Goal: Transaction & Acquisition: Book appointment/travel/reservation

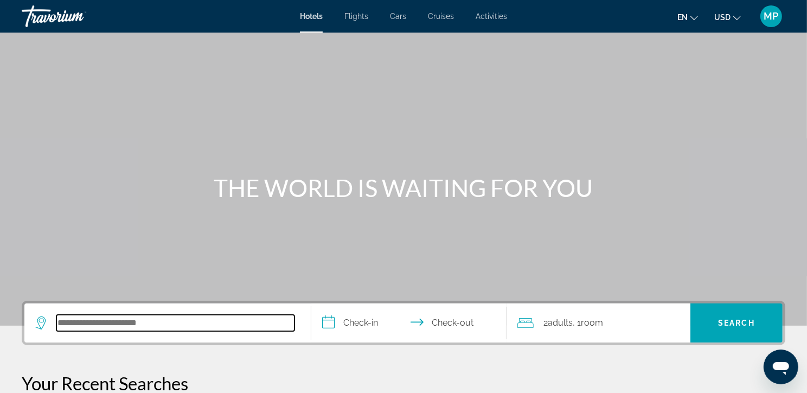
click at [93, 331] on input "Search hotel destination" at bounding box center [175, 323] width 238 height 16
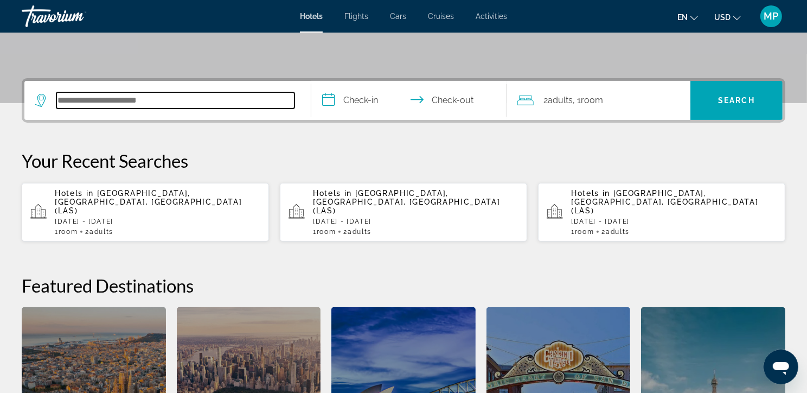
scroll to position [281, 0]
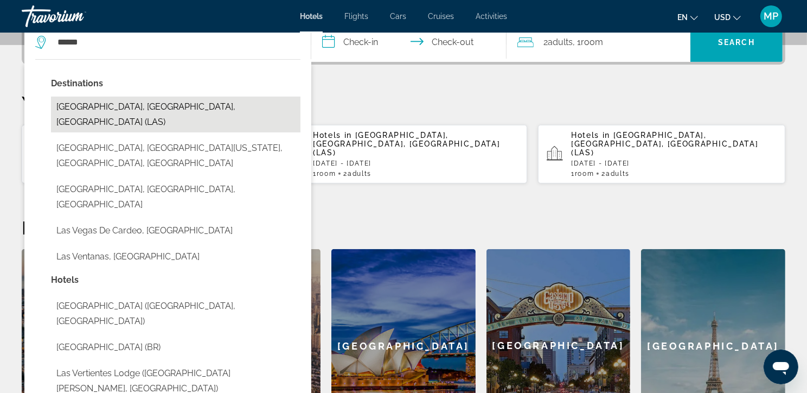
click at [150, 124] on button "[GEOGRAPHIC_DATA], [GEOGRAPHIC_DATA], [GEOGRAPHIC_DATA] (LAS)" at bounding box center [176, 115] width 250 height 36
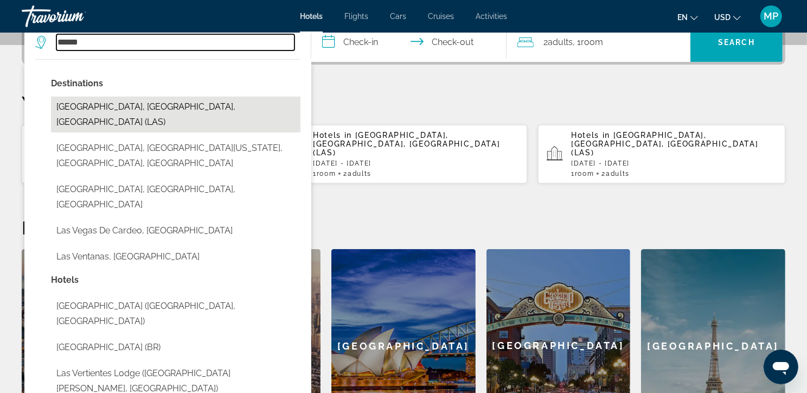
type input "**********"
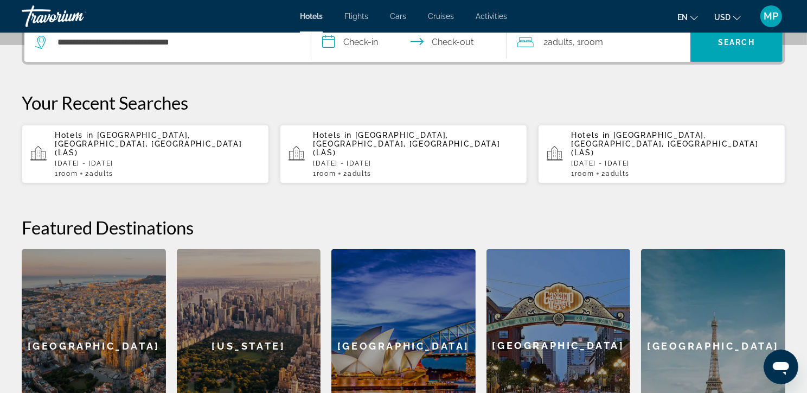
click at [375, 64] on input "**********" at bounding box center [411, 44] width 200 height 42
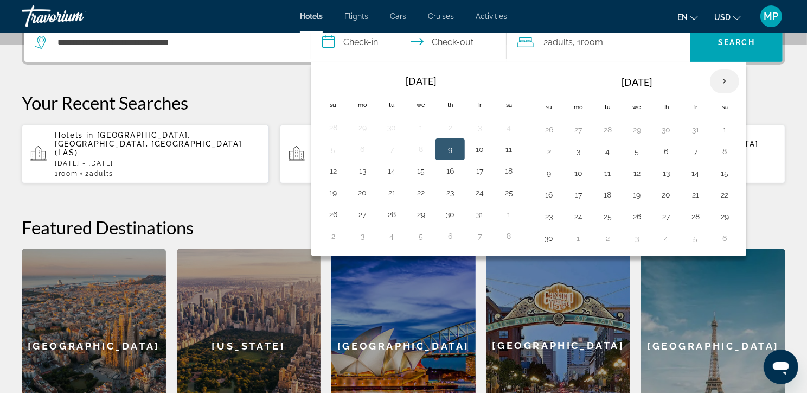
click at [735, 93] on th "Next month" at bounding box center [724, 81] width 29 height 24
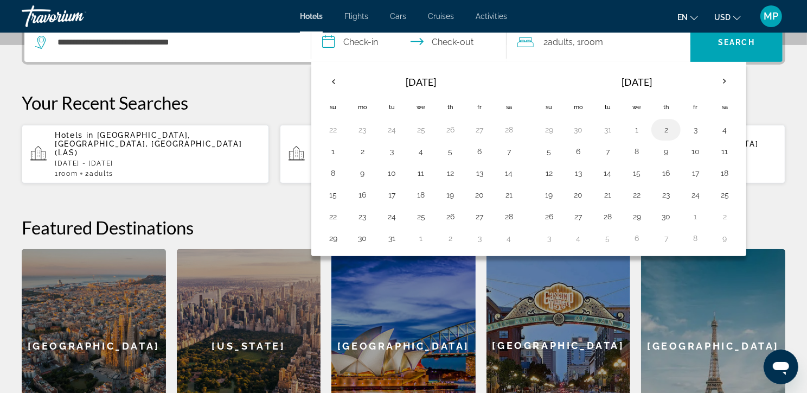
click at [675, 137] on button "2" at bounding box center [666, 129] width 17 height 15
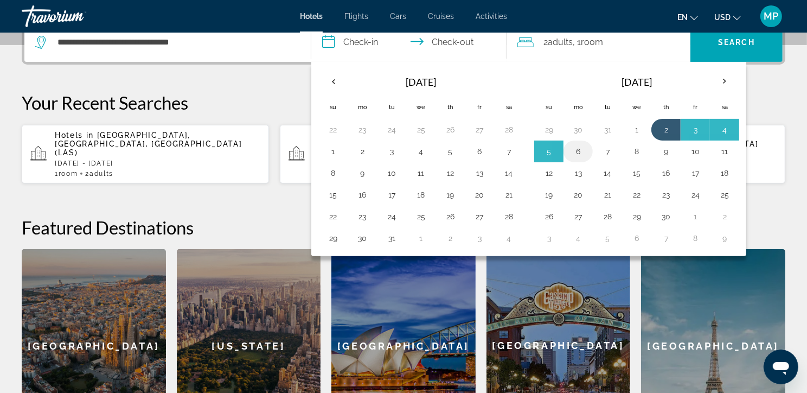
click at [587, 159] on button "6" at bounding box center [578, 151] width 17 height 15
type input "**********"
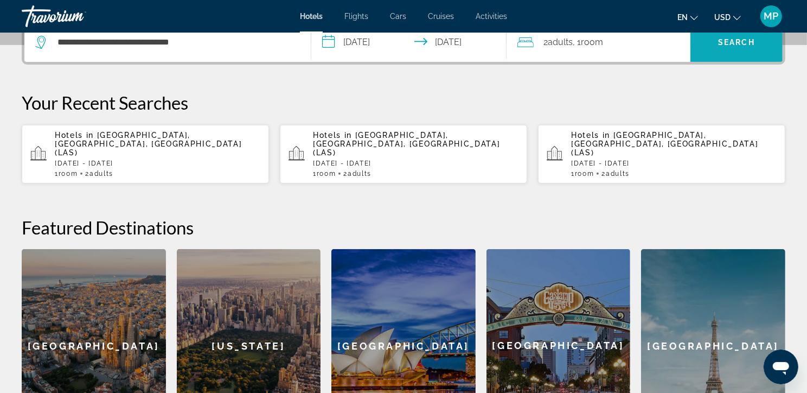
click at [733, 47] on span "Search" at bounding box center [736, 42] width 37 height 9
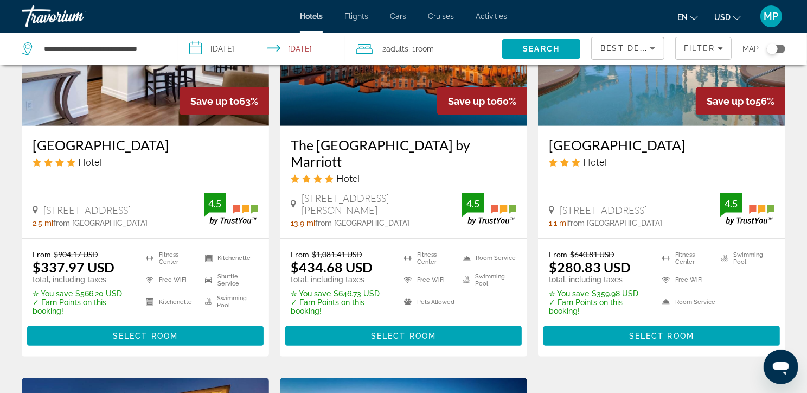
scroll to position [628, 0]
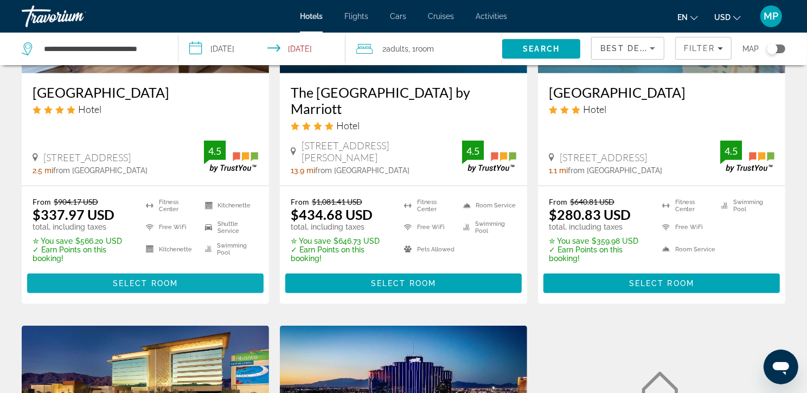
click at [154, 288] on span "Select Room" at bounding box center [145, 283] width 65 height 9
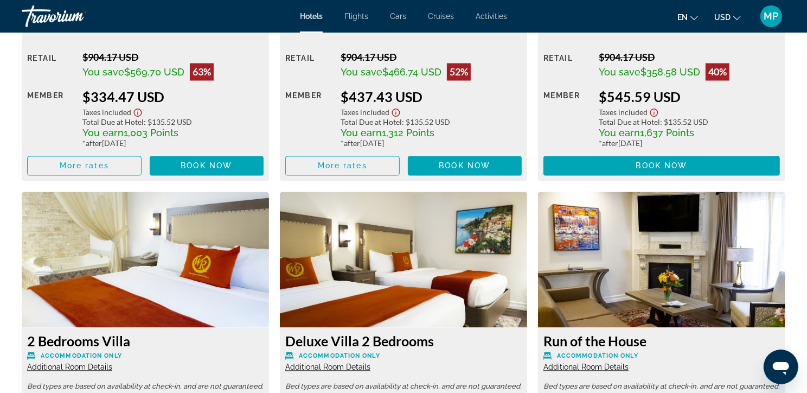
scroll to position [1984, 0]
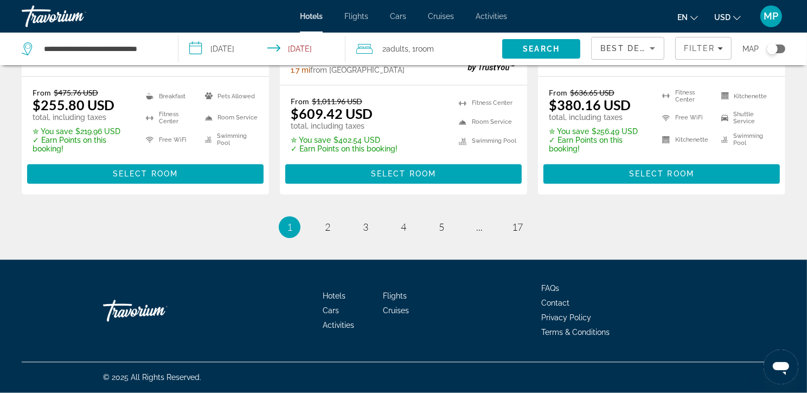
scroll to position [1680, 0]
click at [325, 221] on span "2" at bounding box center [327, 227] width 5 height 12
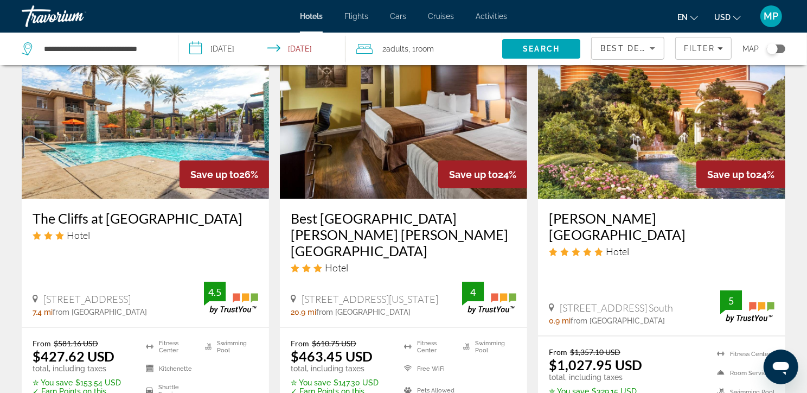
scroll to position [1360, 0]
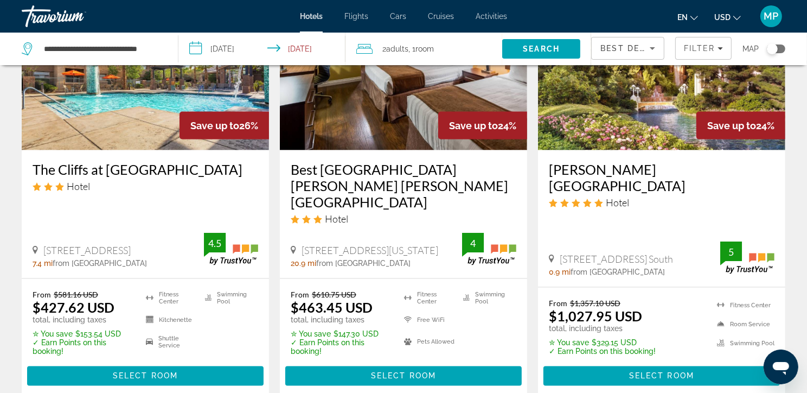
click at [679, 150] on img "Main content" at bounding box center [661, 64] width 247 height 174
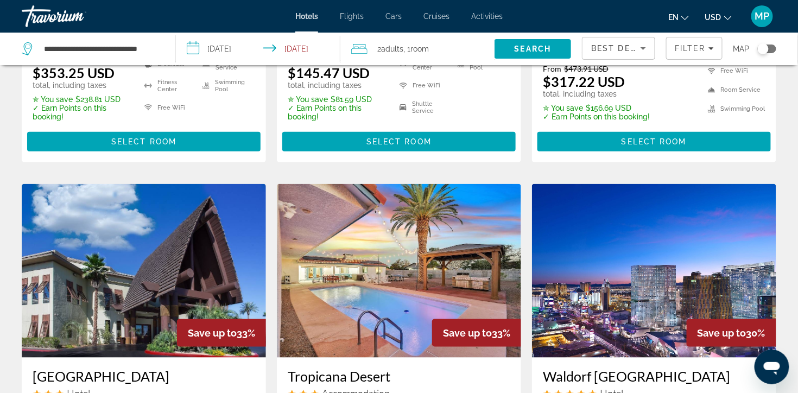
scroll to position [97, 0]
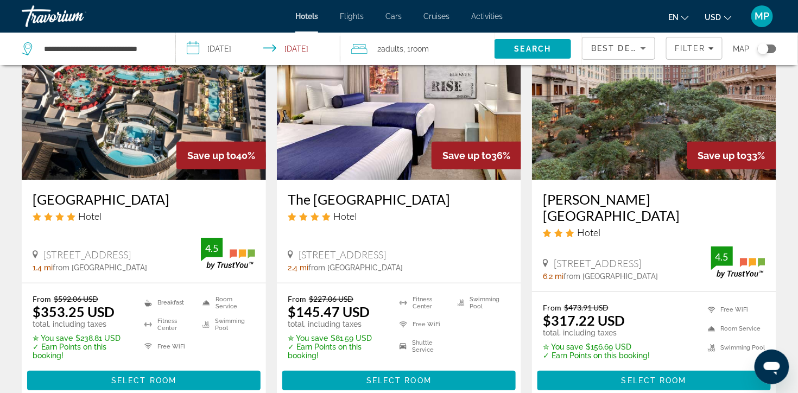
click at [666, 139] on img "Main content" at bounding box center [654, 94] width 244 height 174
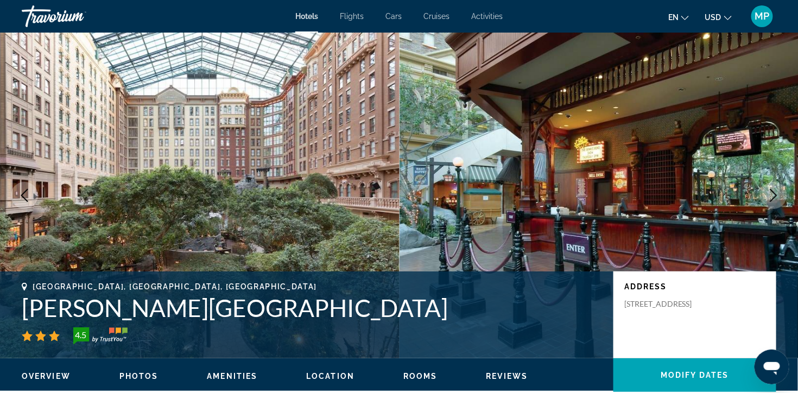
click at [773, 202] on icon "Next image" at bounding box center [773, 195] width 13 height 13
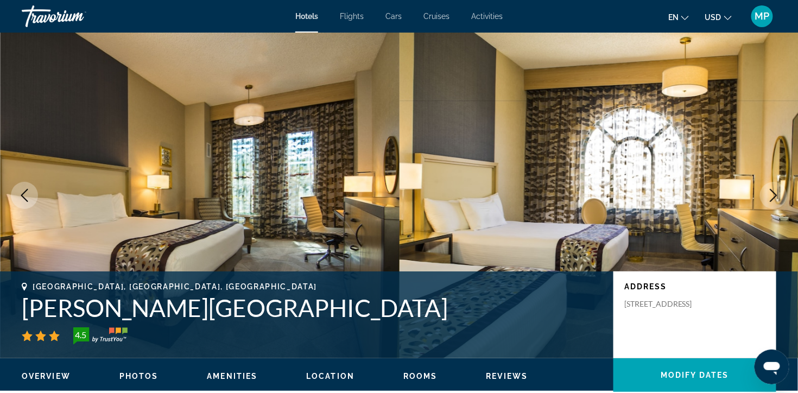
click at [773, 202] on icon "Next image" at bounding box center [773, 195] width 13 height 13
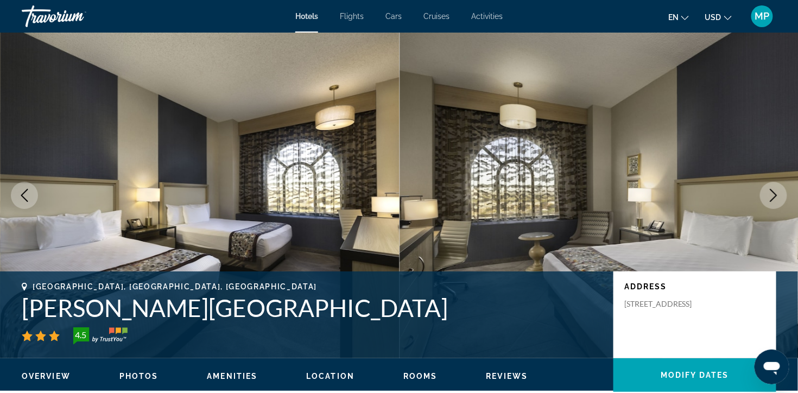
click at [773, 202] on icon "Next image" at bounding box center [773, 195] width 13 height 13
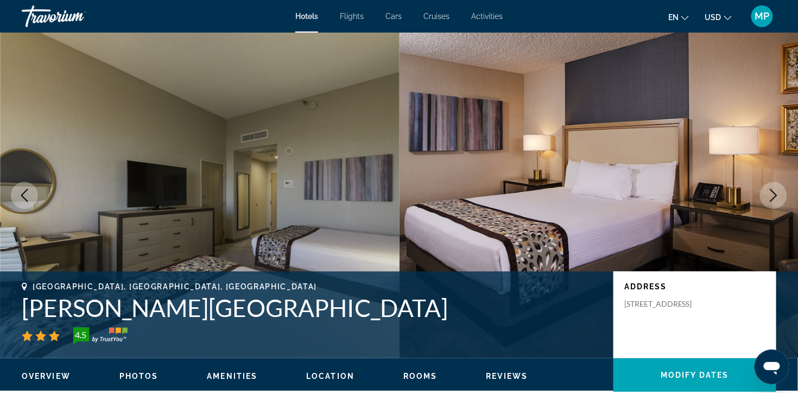
click at [773, 202] on icon "Next image" at bounding box center [773, 195] width 13 height 13
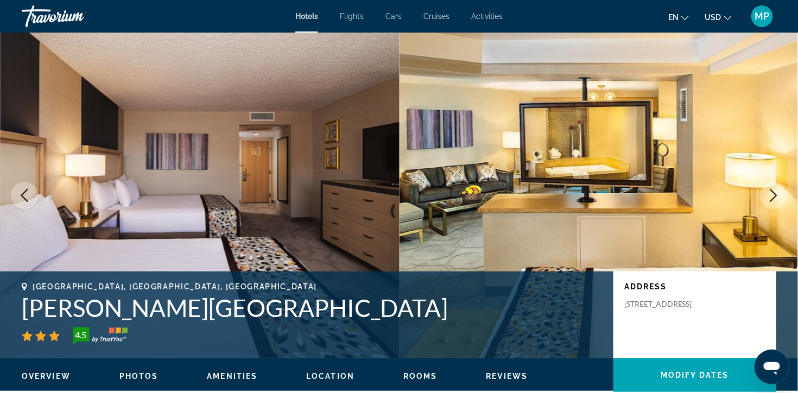
click at [773, 202] on icon "Next image" at bounding box center [773, 195] width 13 height 13
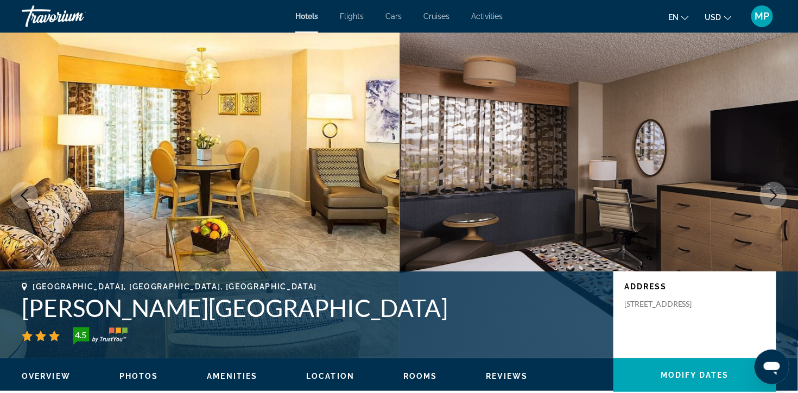
click at [773, 202] on icon "Next image" at bounding box center [773, 195] width 13 height 13
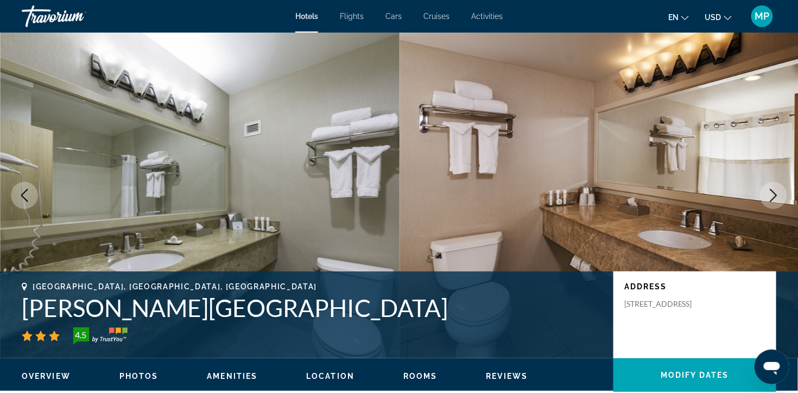
click at [773, 202] on icon "Next image" at bounding box center [773, 195] width 13 height 13
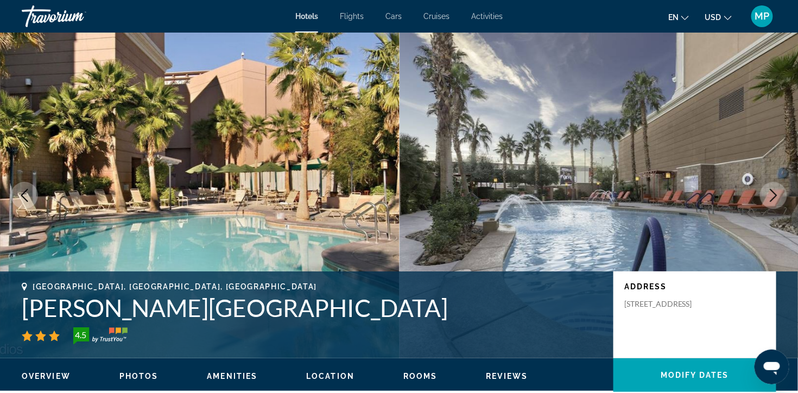
click at [773, 202] on icon "Next image" at bounding box center [773, 195] width 13 height 13
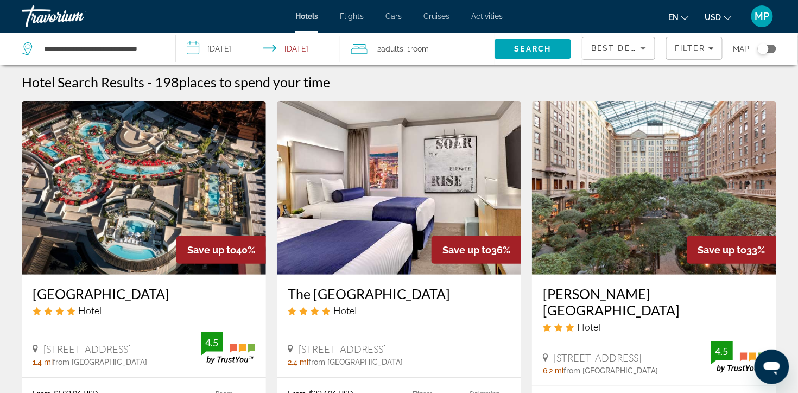
scroll to position [5, 0]
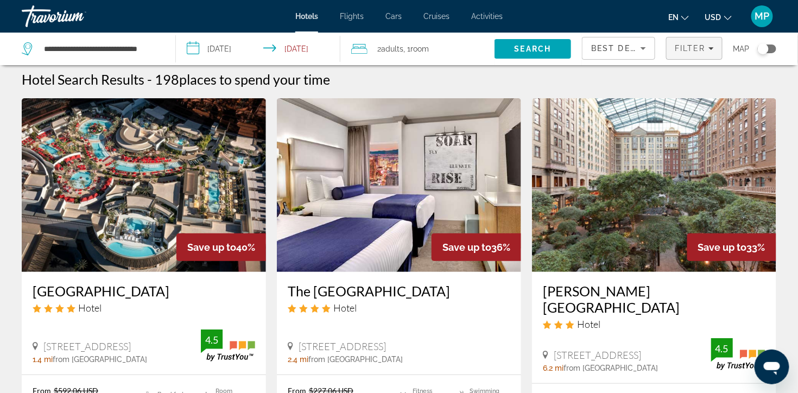
click at [696, 49] on span "Filter" at bounding box center [689, 48] width 31 height 9
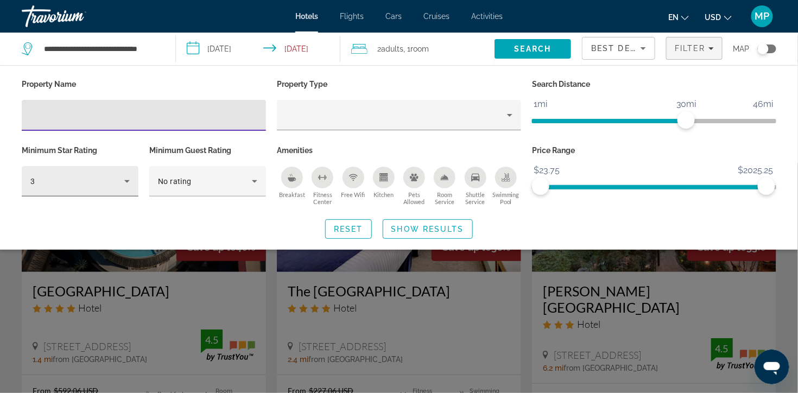
click at [132, 183] on icon "Hotel Filters" at bounding box center [126, 181] width 13 height 13
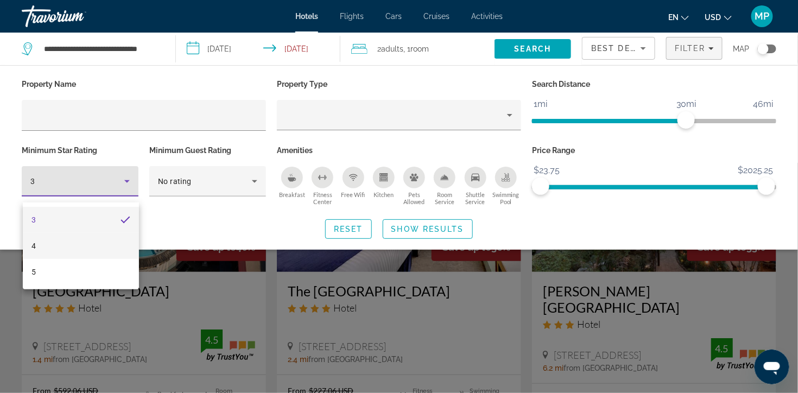
click at [48, 246] on mat-option "4" at bounding box center [81, 246] width 116 height 26
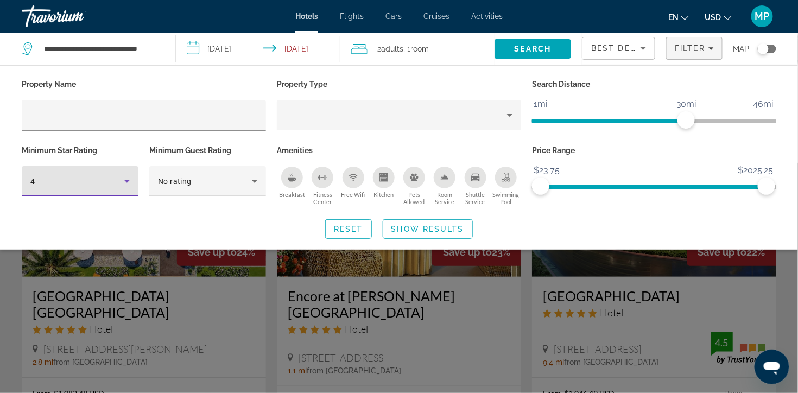
click at [126, 188] on icon "Hotel Filters" at bounding box center [126, 181] width 13 height 13
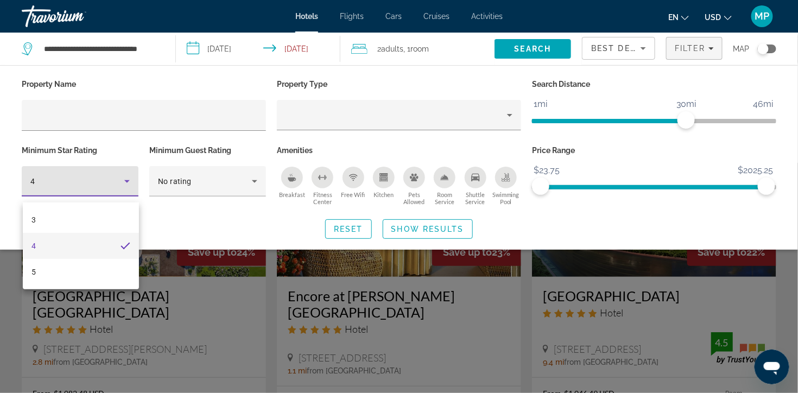
click at [118, 244] on mat-option "4" at bounding box center [81, 246] width 116 height 26
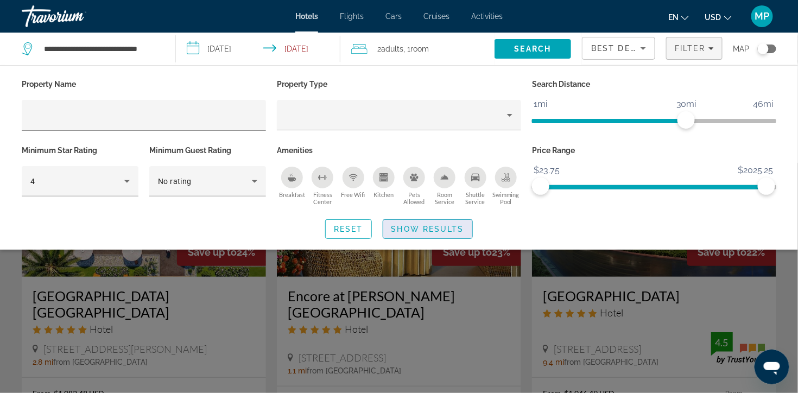
click at [432, 233] on span "Show Results" at bounding box center [427, 229] width 73 height 9
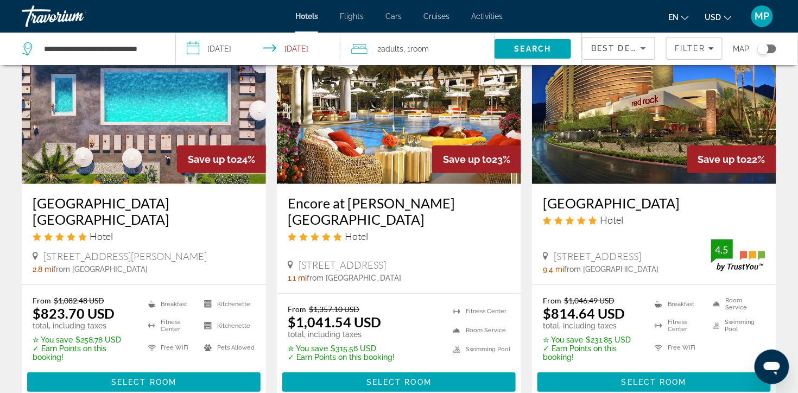
scroll to position [134, 0]
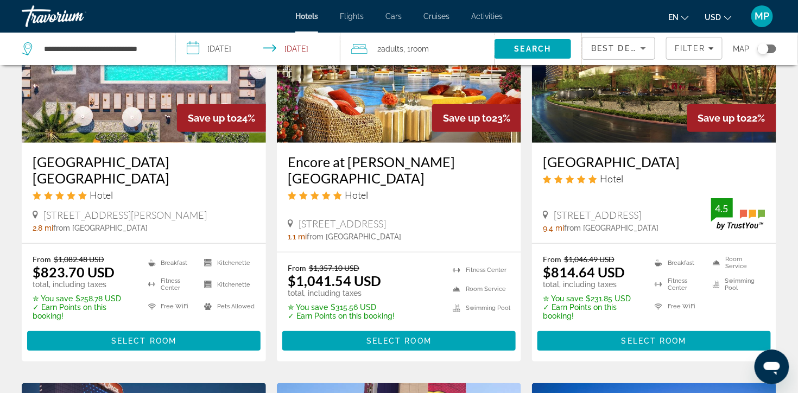
click at [624, 114] on img "Main content" at bounding box center [654, 56] width 244 height 174
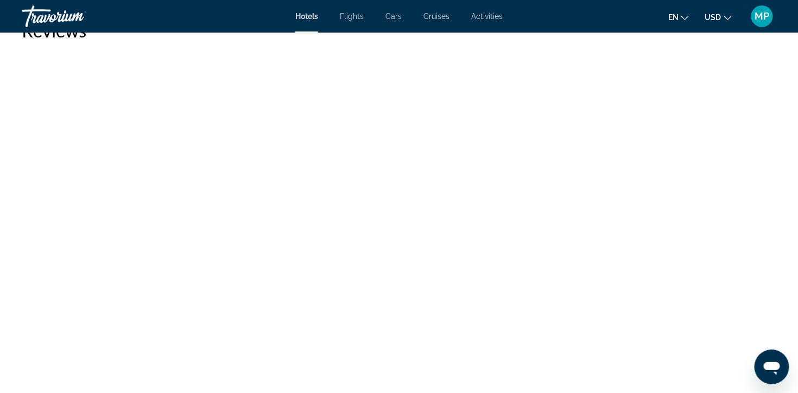
scroll to position [5098, 0]
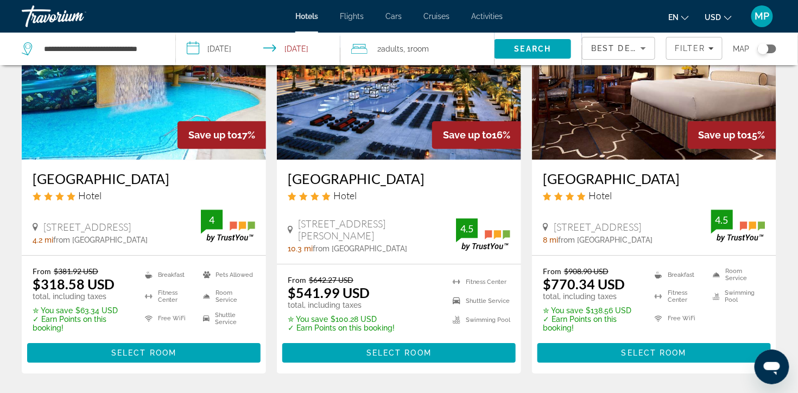
scroll to position [959, 0]
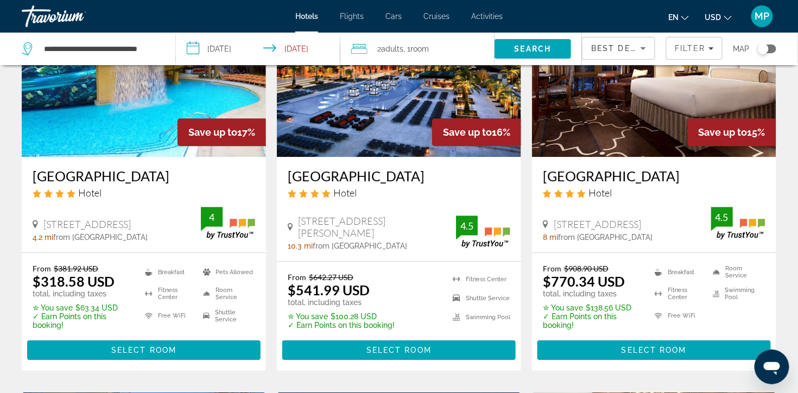
click at [378, 157] on img "Main content" at bounding box center [399, 70] width 244 height 174
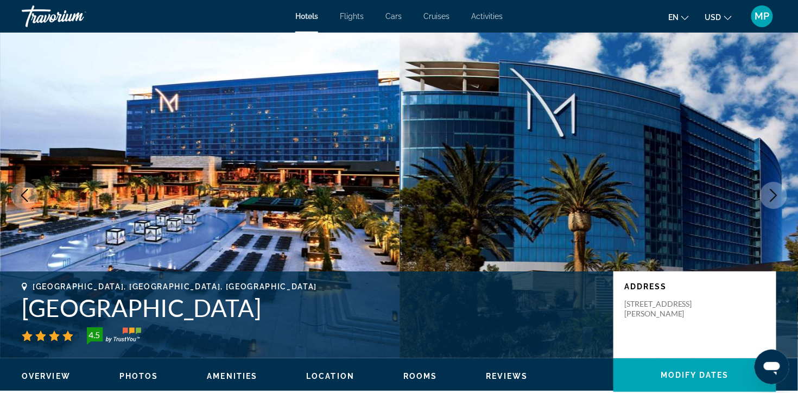
click at [767, 202] on icon "Next image" at bounding box center [773, 195] width 13 height 13
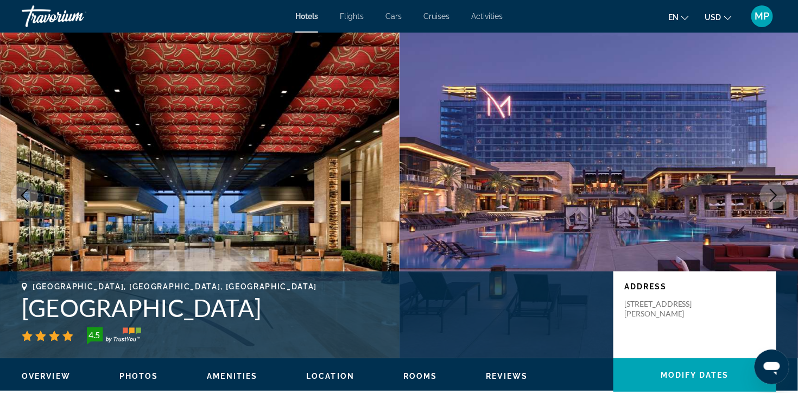
click at [767, 202] on icon "Next image" at bounding box center [773, 195] width 13 height 13
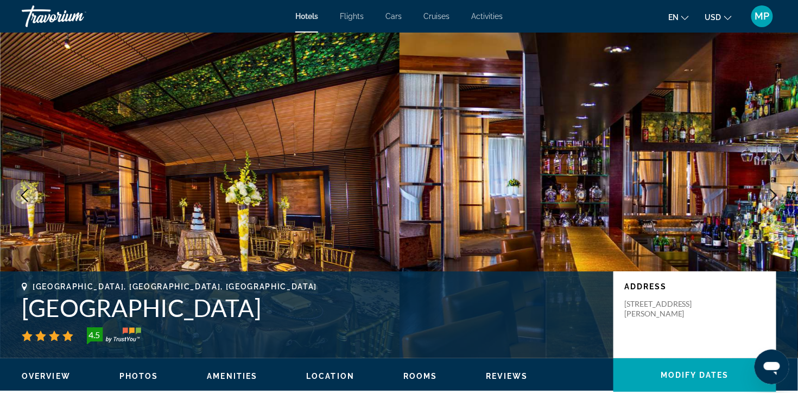
click at [767, 202] on icon "Next image" at bounding box center [773, 195] width 13 height 13
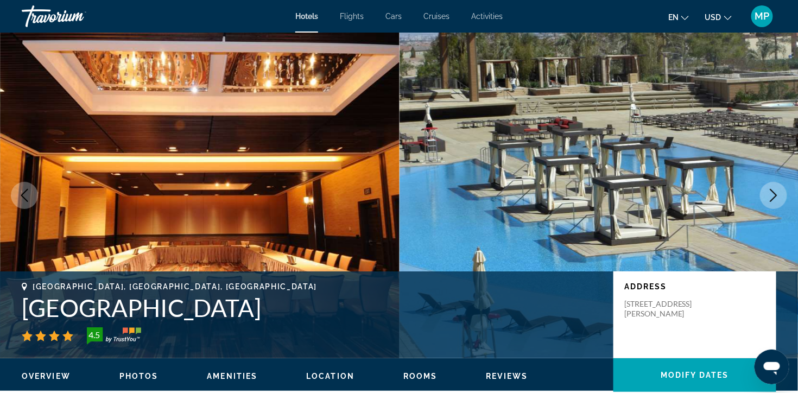
click at [767, 202] on icon "Next image" at bounding box center [773, 195] width 13 height 13
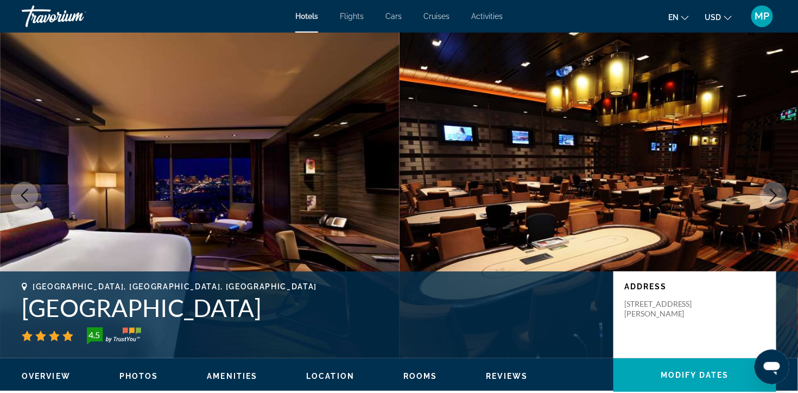
click at [767, 202] on icon "Next image" at bounding box center [773, 195] width 13 height 13
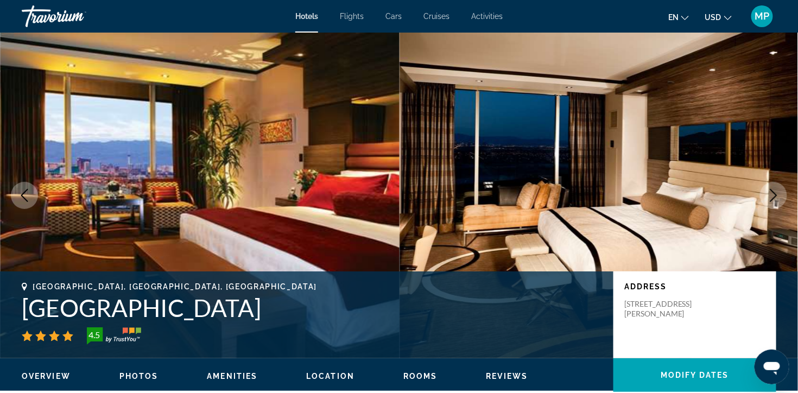
click at [767, 202] on icon "Next image" at bounding box center [773, 195] width 13 height 13
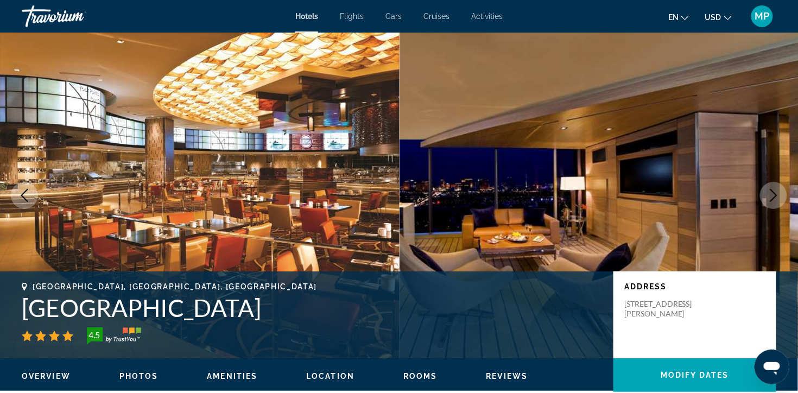
click at [767, 202] on icon "Next image" at bounding box center [773, 195] width 13 height 13
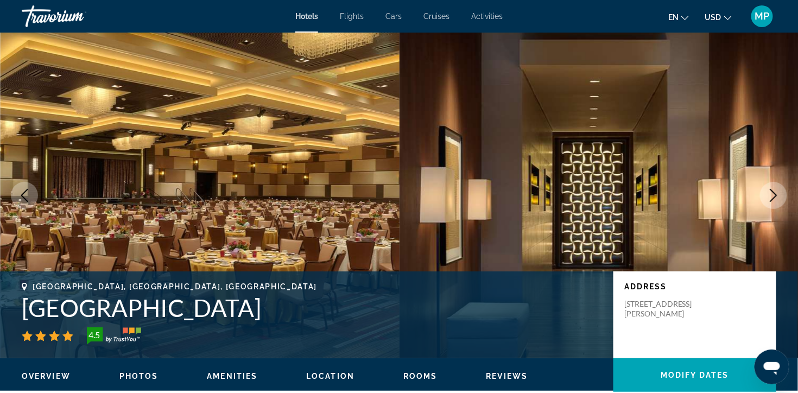
click at [767, 202] on icon "Next image" at bounding box center [773, 195] width 13 height 13
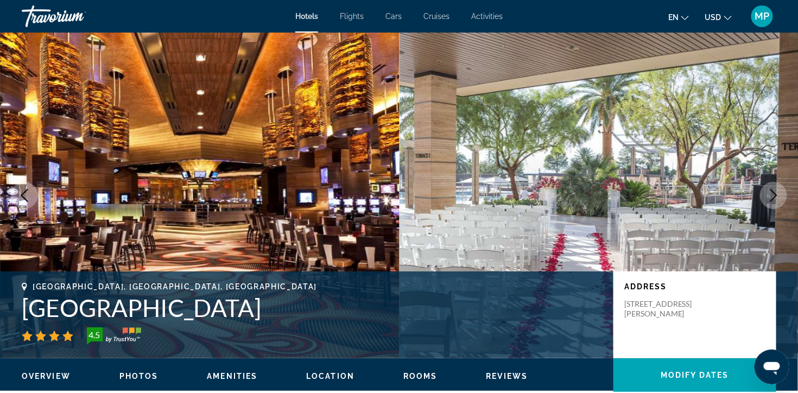
click at [767, 202] on icon "Next image" at bounding box center [773, 195] width 13 height 13
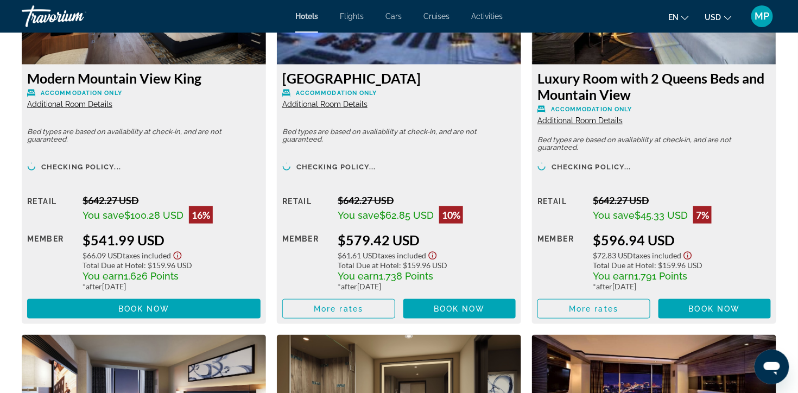
scroll to position [1659, 0]
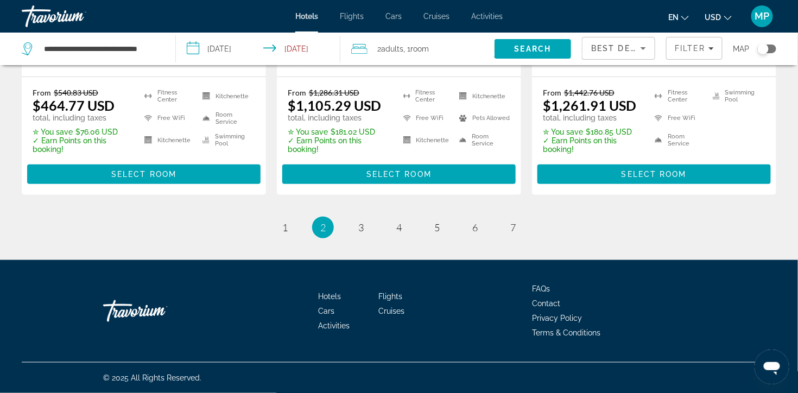
scroll to position [1563, 0]
click at [355, 237] on link "page 3" at bounding box center [361, 227] width 19 height 19
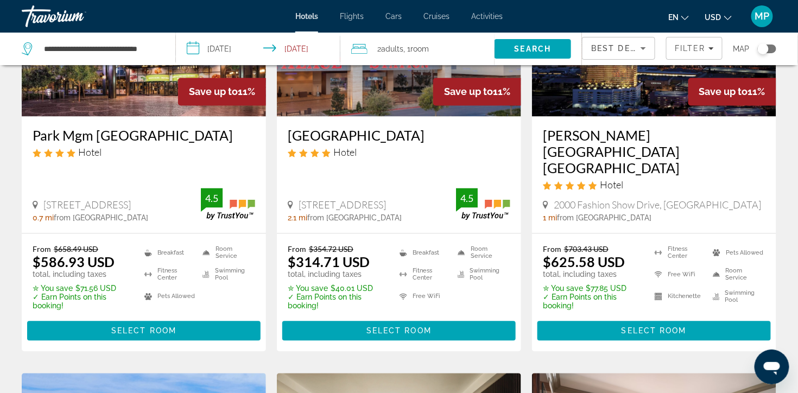
scroll to position [525, 0]
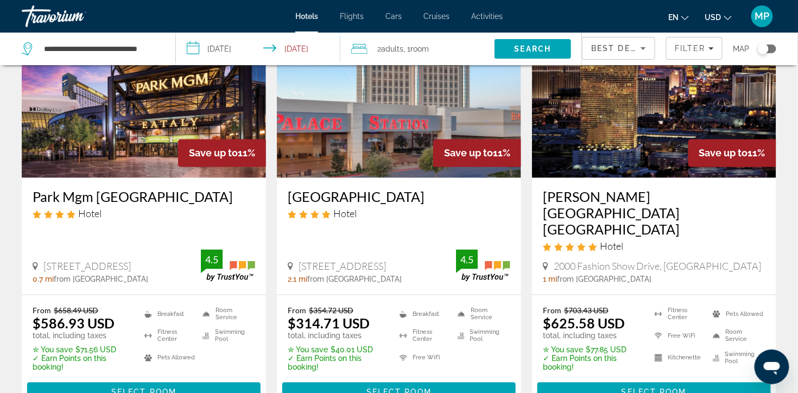
click at [638, 158] on img "Main content" at bounding box center [654, 91] width 244 height 174
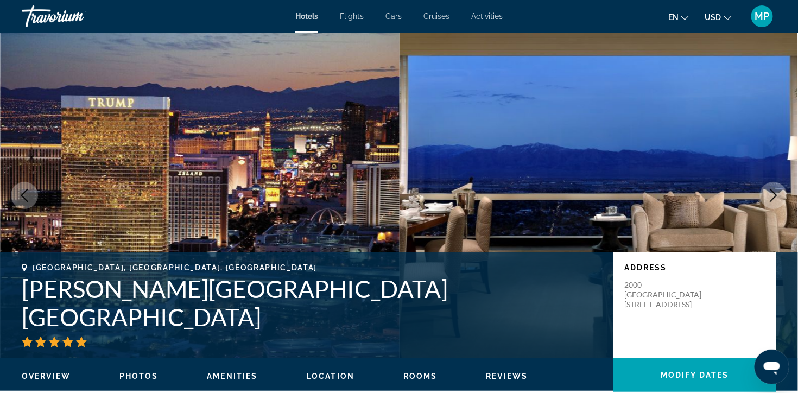
click at [767, 202] on icon "Next image" at bounding box center [773, 195] width 13 height 13
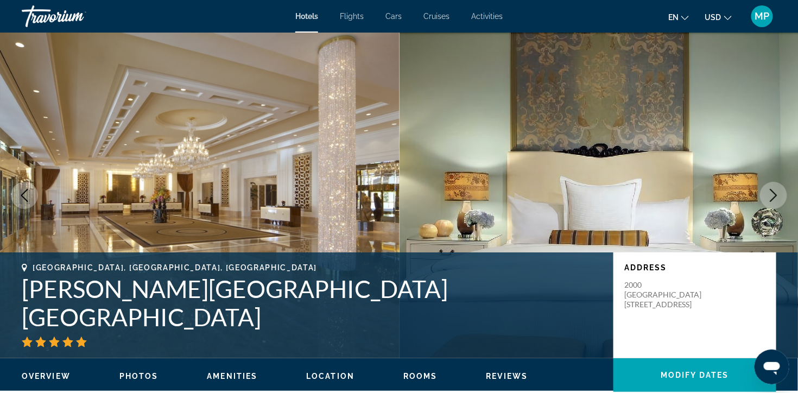
click at [767, 202] on icon "Next image" at bounding box center [773, 195] width 13 height 13
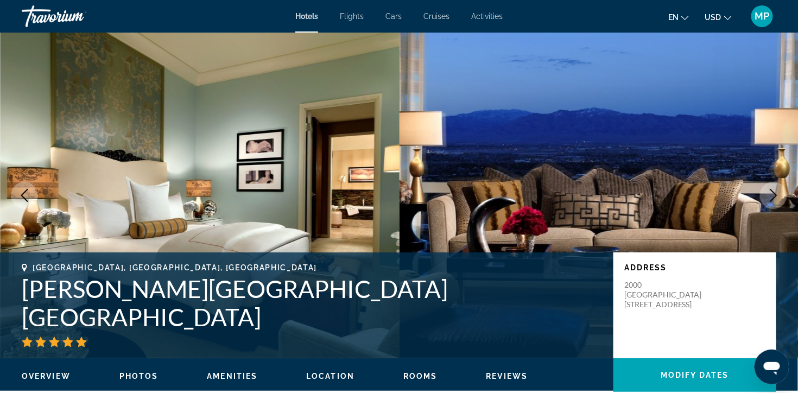
click at [767, 202] on icon "Next image" at bounding box center [773, 195] width 13 height 13
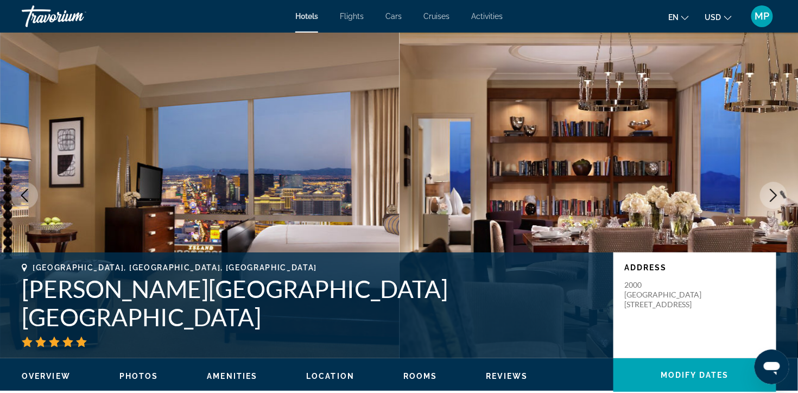
click at [767, 202] on icon "Next image" at bounding box center [773, 195] width 13 height 13
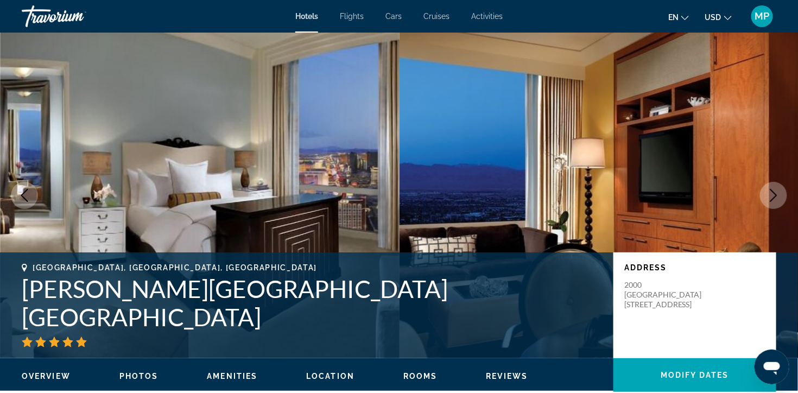
click at [767, 202] on icon "Next image" at bounding box center [773, 195] width 13 height 13
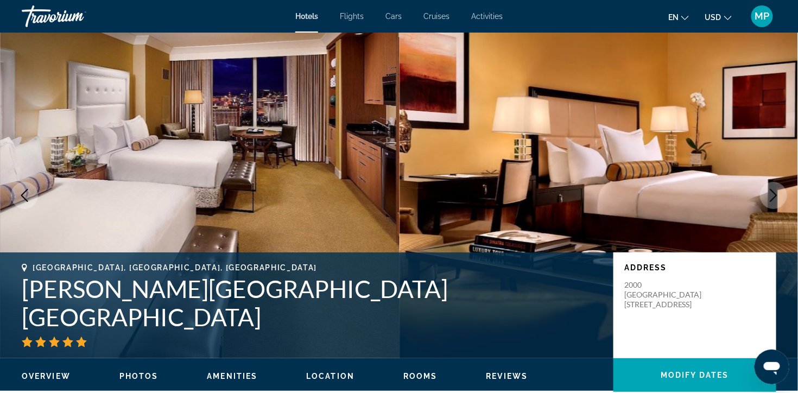
click at [767, 202] on icon "Next image" at bounding box center [773, 195] width 13 height 13
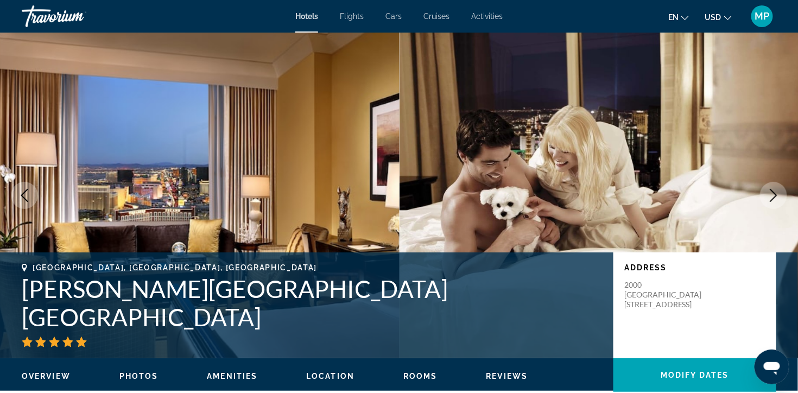
click at [767, 202] on icon "Next image" at bounding box center [773, 195] width 13 height 13
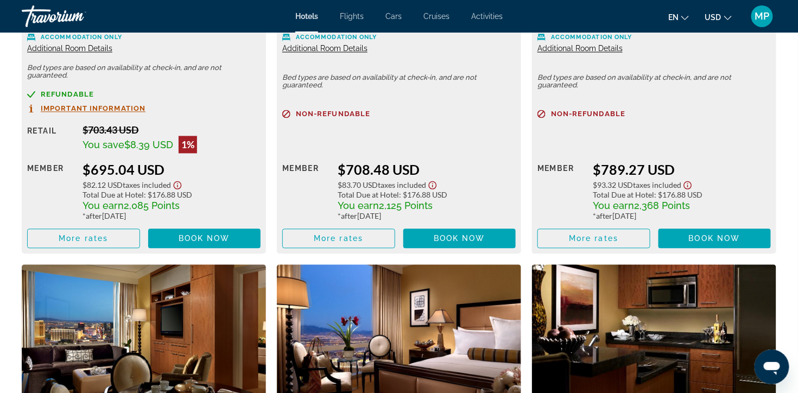
scroll to position [1756, 0]
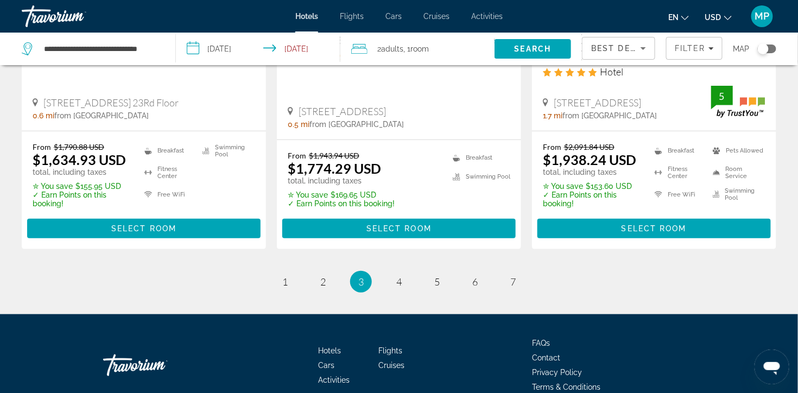
scroll to position [1419, 0]
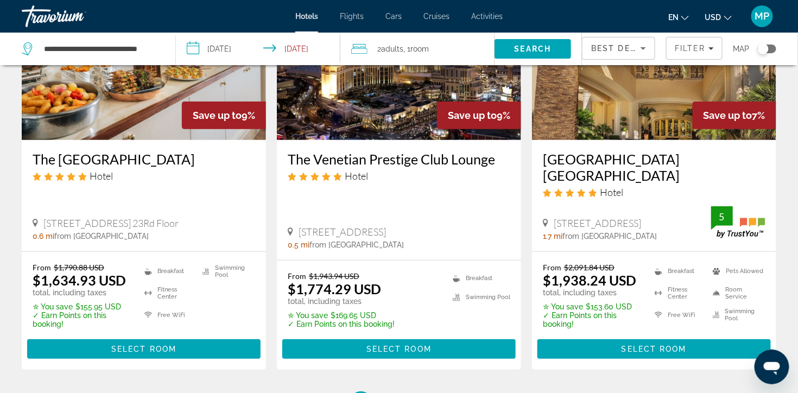
click at [667, 111] on img "Main content" at bounding box center [654, 53] width 244 height 174
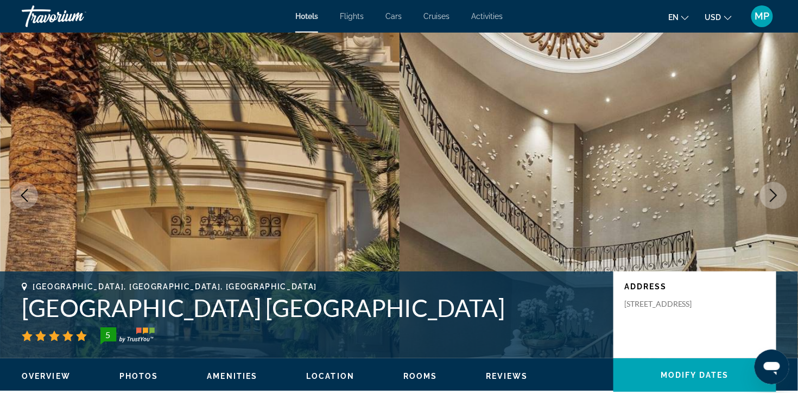
click at [774, 202] on icon "Next image" at bounding box center [773, 195] width 13 height 13
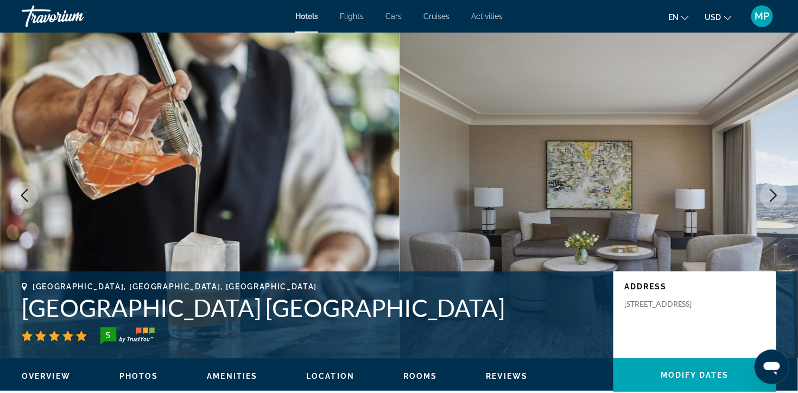
click at [769, 202] on icon "Next image" at bounding box center [773, 195] width 13 height 13
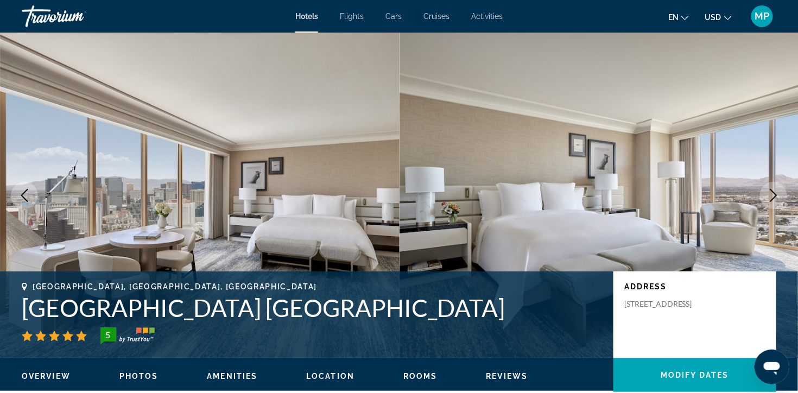
click at [769, 202] on icon "Next image" at bounding box center [773, 195] width 13 height 13
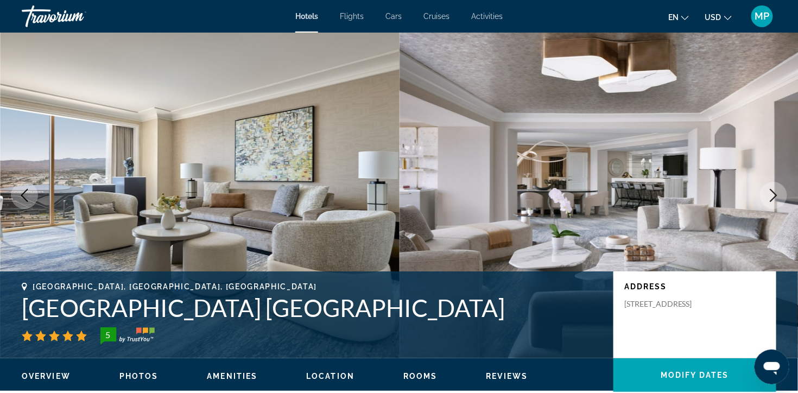
click at [769, 202] on icon "Next image" at bounding box center [773, 195] width 13 height 13
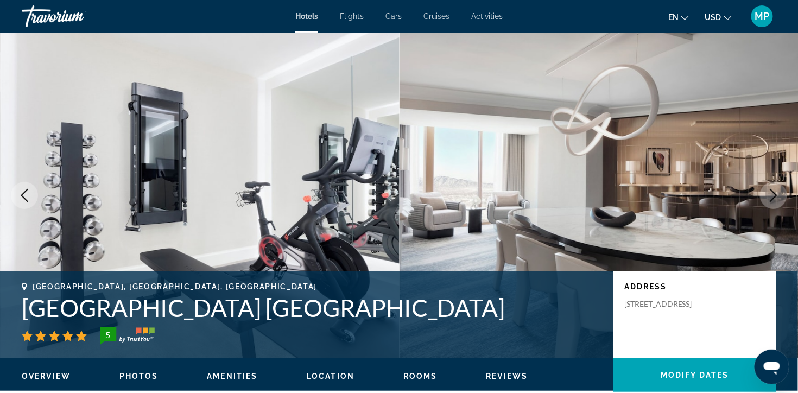
click at [769, 202] on icon "Next image" at bounding box center [773, 195] width 13 height 13
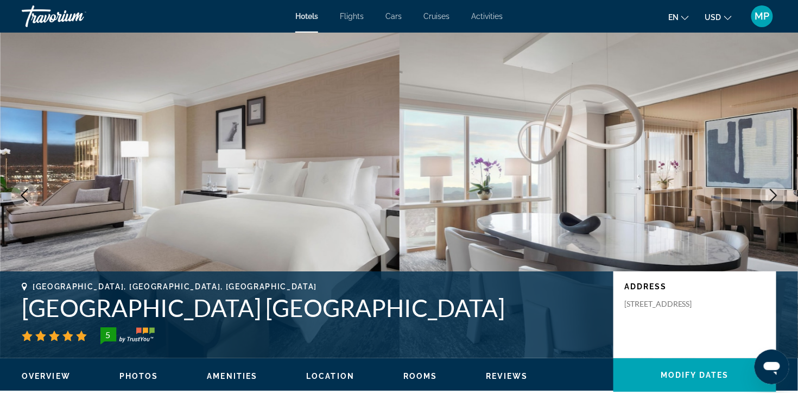
click at [769, 202] on icon "Next image" at bounding box center [773, 195] width 13 height 13
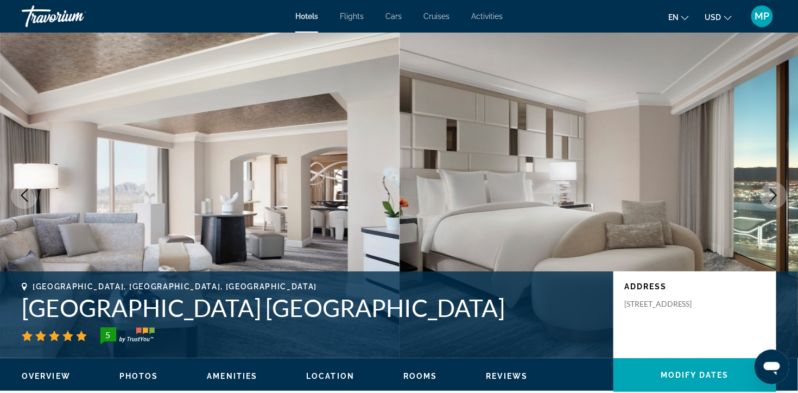
click at [769, 202] on icon "Next image" at bounding box center [773, 195] width 13 height 13
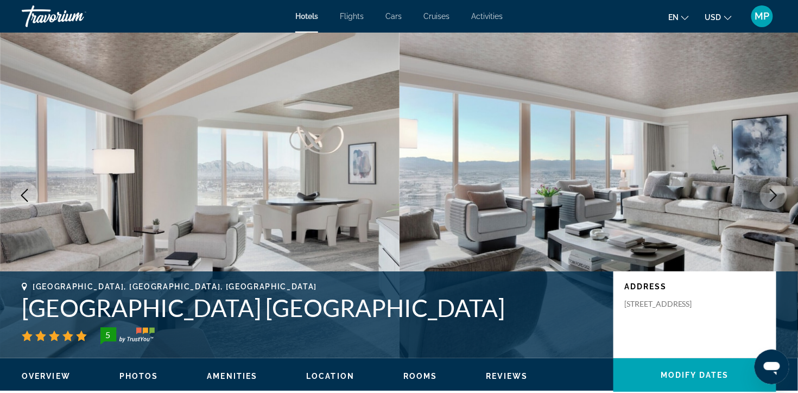
click at [769, 202] on icon "Next image" at bounding box center [773, 195] width 13 height 13
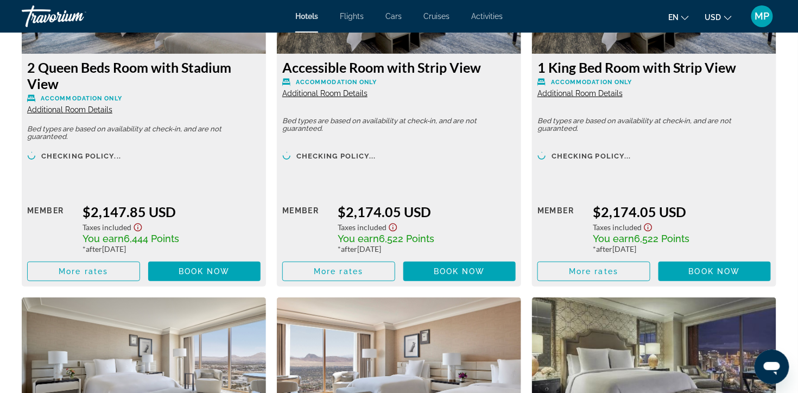
scroll to position [2930, 0]
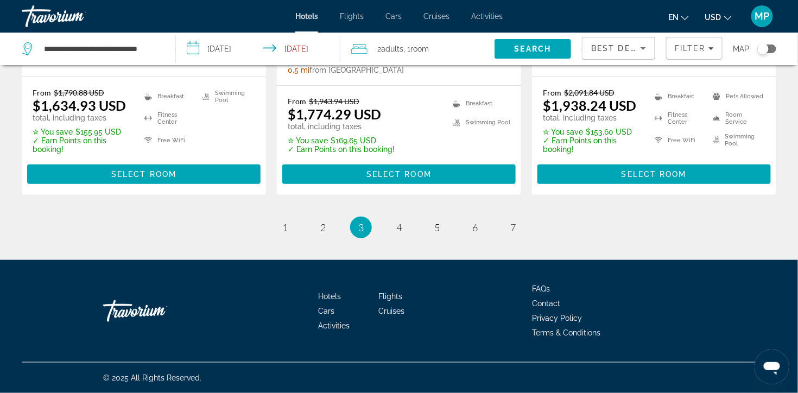
scroll to position [1654, 0]
click at [403, 225] on link "page 4" at bounding box center [399, 227] width 19 height 19
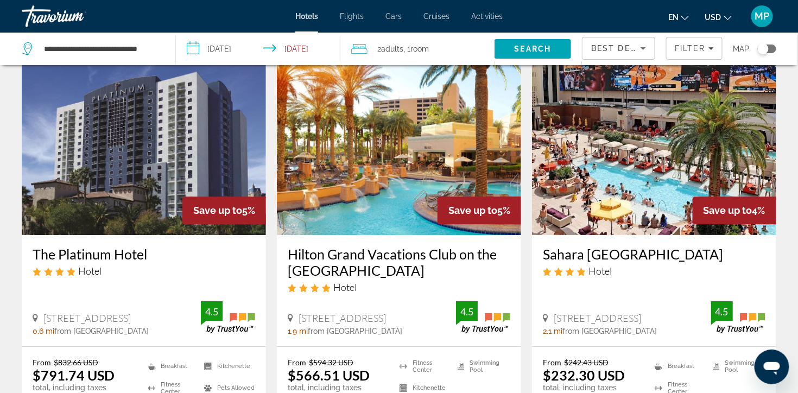
scroll to position [907, 0]
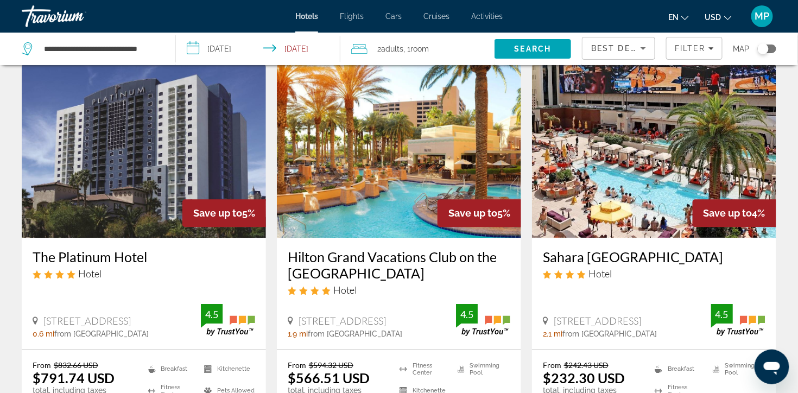
click at [436, 220] on img "Main content" at bounding box center [399, 151] width 244 height 174
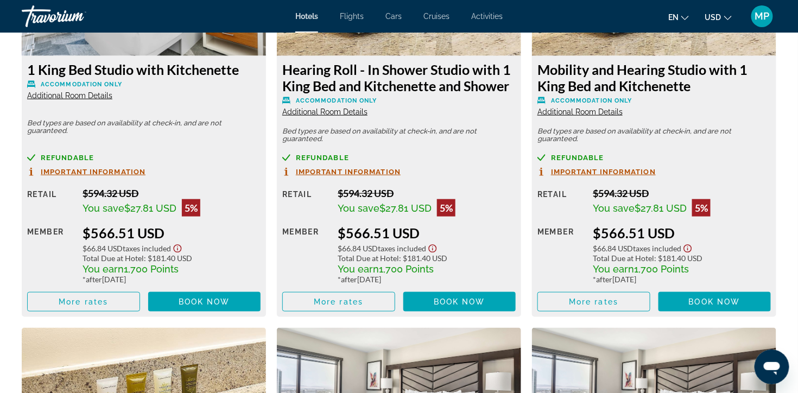
scroll to position [1340, 0]
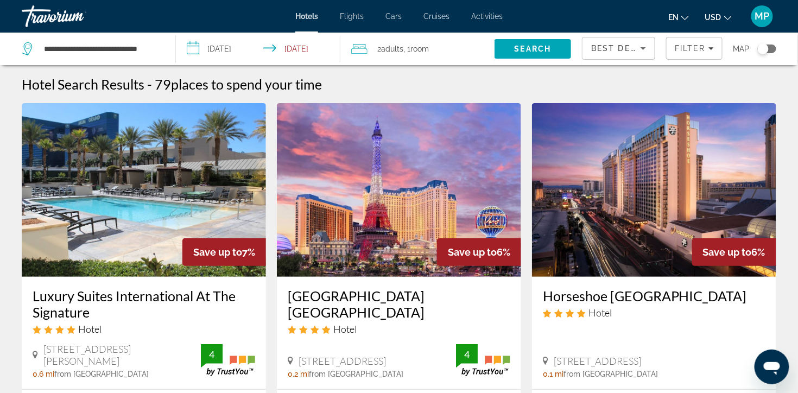
click at [225, 50] on input "**********" at bounding box center [260, 51] width 169 height 36
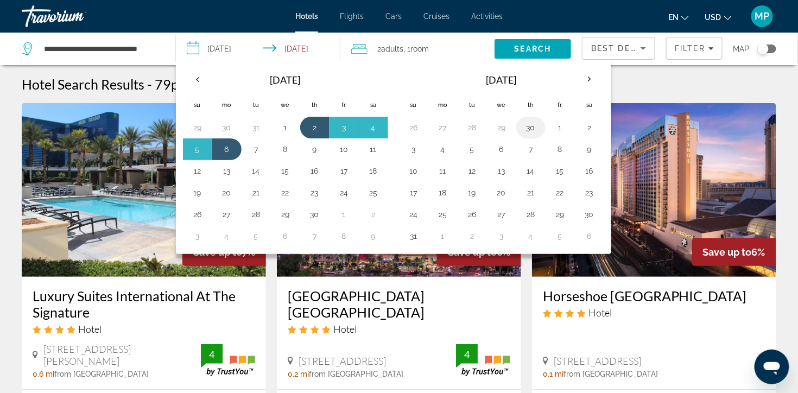
click at [536, 132] on button "30" at bounding box center [530, 127] width 17 height 15
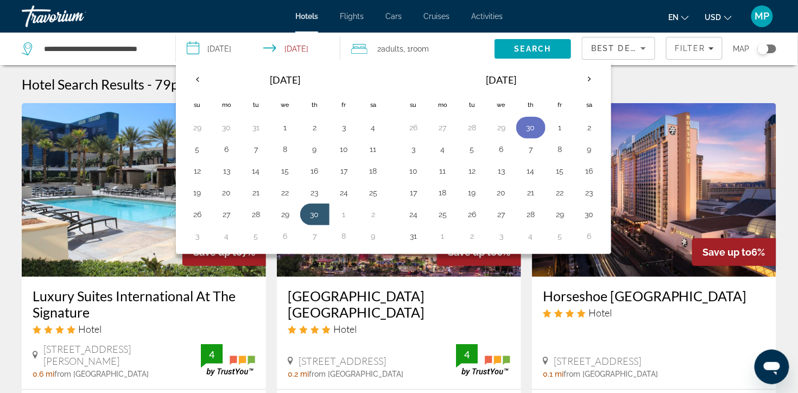
click at [533, 129] on button "30" at bounding box center [530, 127] width 17 height 15
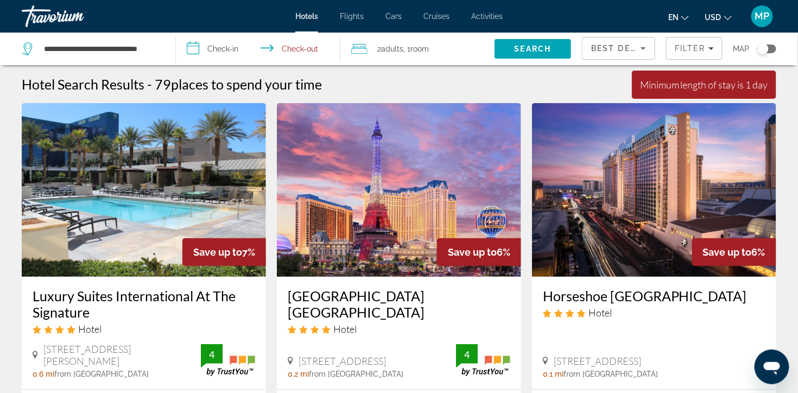
click at [219, 49] on input "**********" at bounding box center [260, 51] width 169 height 36
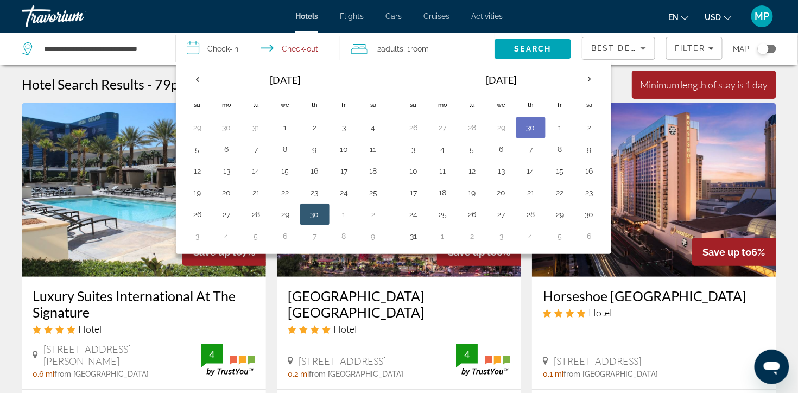
click at [536, 135] on button "30" at bounding box center [530, 127] width 17 height 15
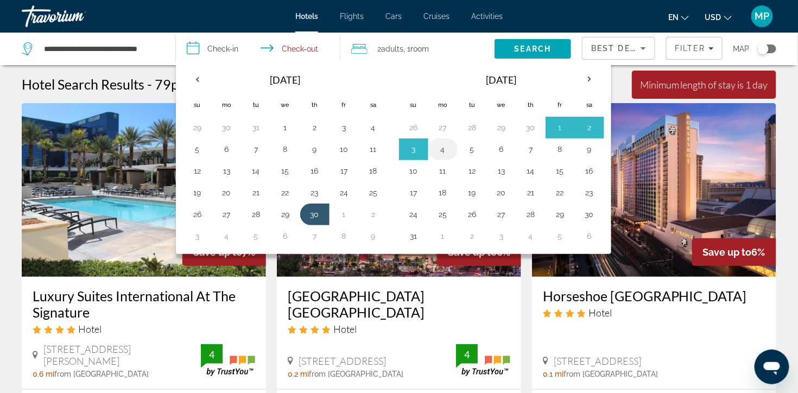
click at [447, 157] on button "4" at bounding box center [442, 149] width 17 height 15
type input "**********"
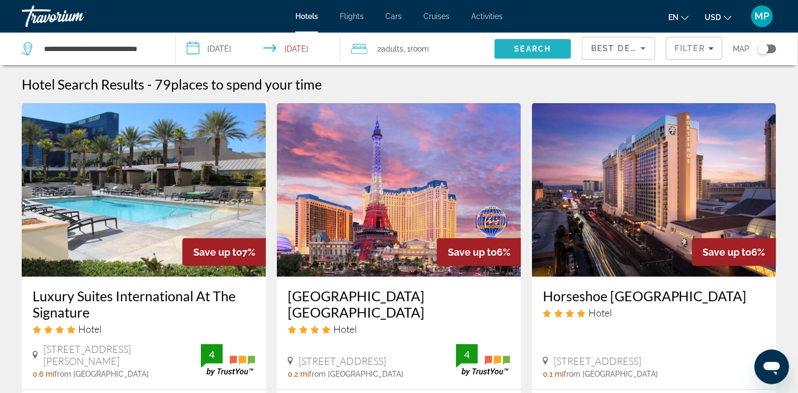
click at [531, 52] on span "Search" at bounding box center [532, 48] width 37 height 9
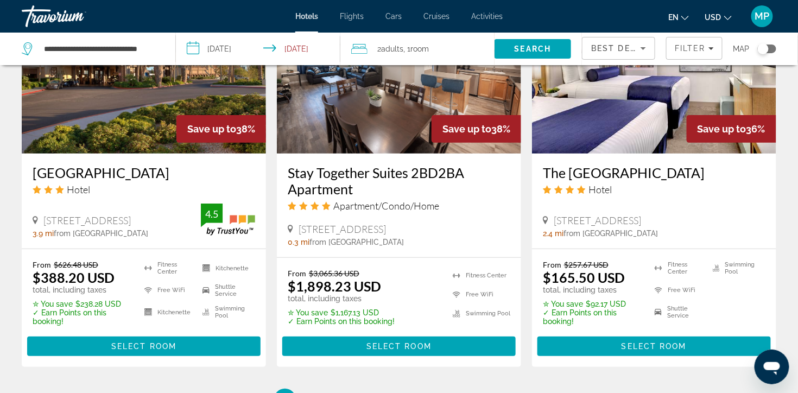
scroll to position [1390, 0]
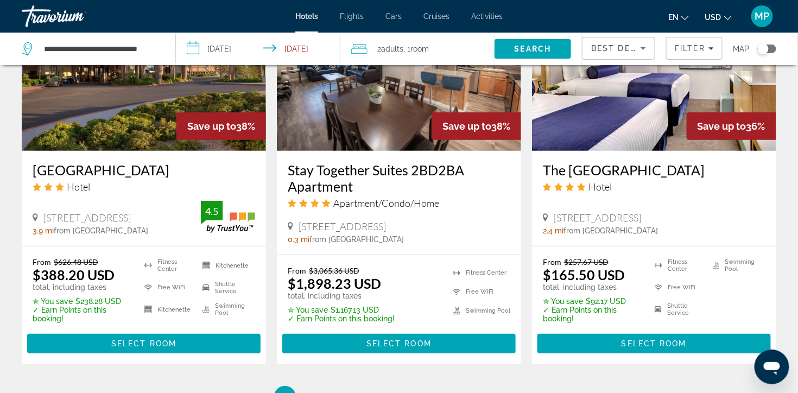
click at [461, 151] on img "Main content" at bounding box center [399, 64] width 244 height 174
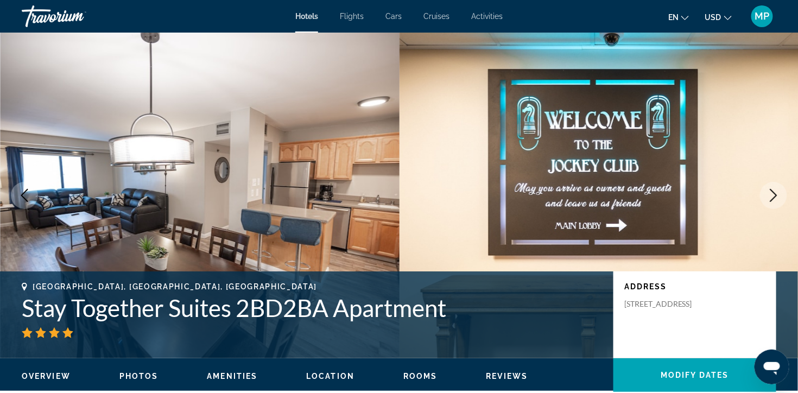
click at [772, 202] on icon "Next image" at bounding box center [773, 195] width 13 height 13
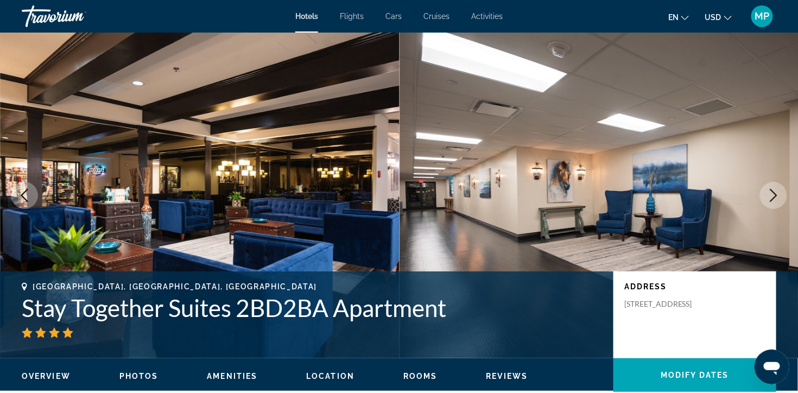
click at [779, 209] on button "Next image" at bounding box center [773, 195] width 27 height 27
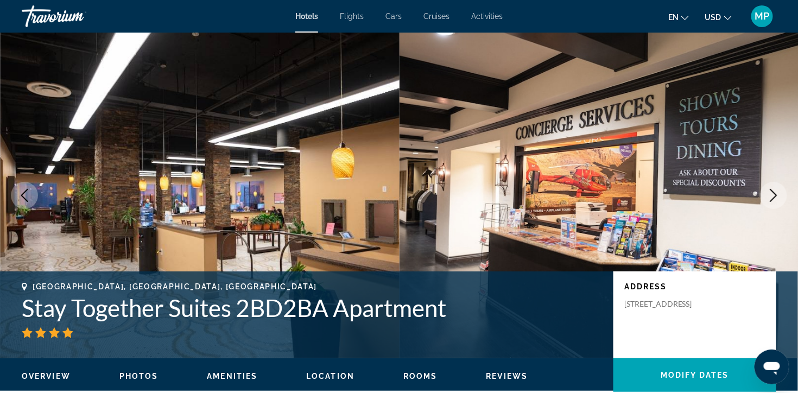
click at [779, 209] on button "Next image" at bounding box center [773, 195] width 27 height 27
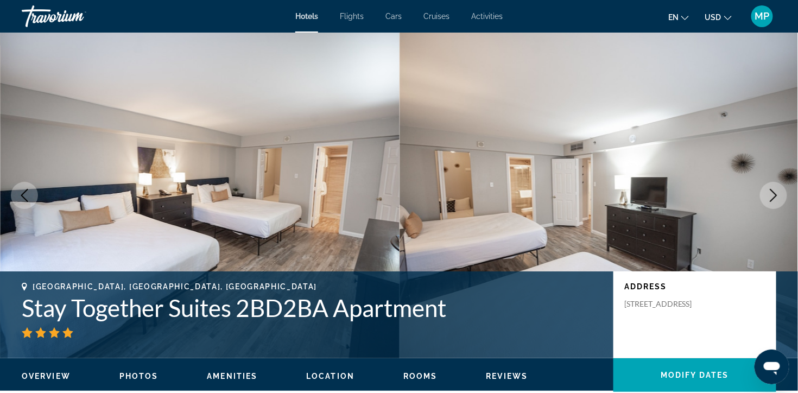
click at [779, 209] on button "Next image" at bounding box center [773, 195] width 27 height 27
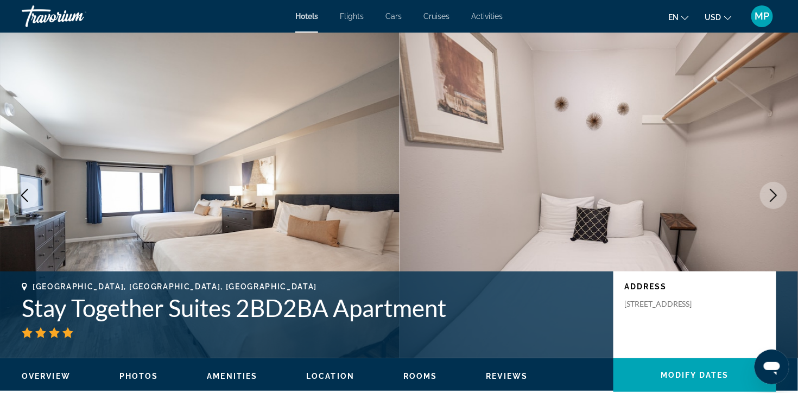
click at [780, 209] on button "Next image" at bounding box center [773, 195] width 27 height 27
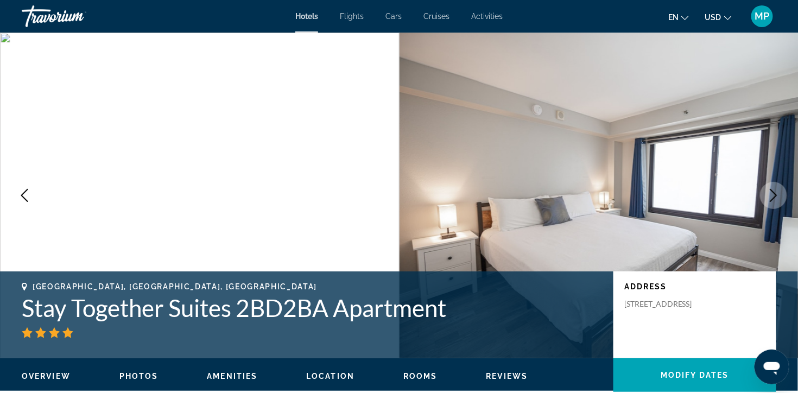
click at [780, 209] on button "Next image" at bounding box center [773, 195] width 27 height 27
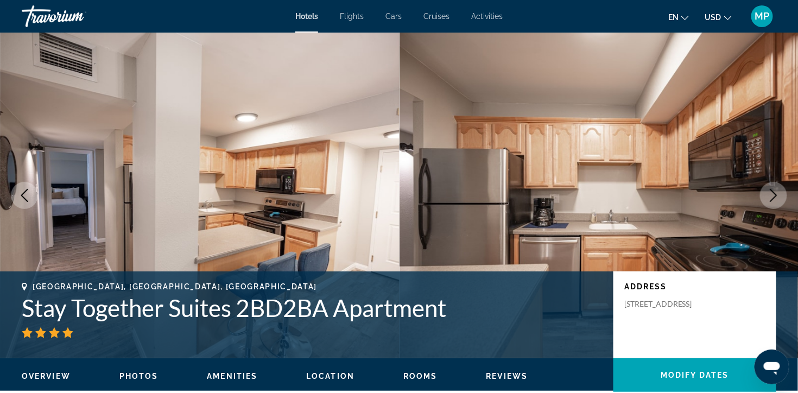
click at [776, 202] on icon "Next image" at bounding box center [773, 195] width 13 height 13
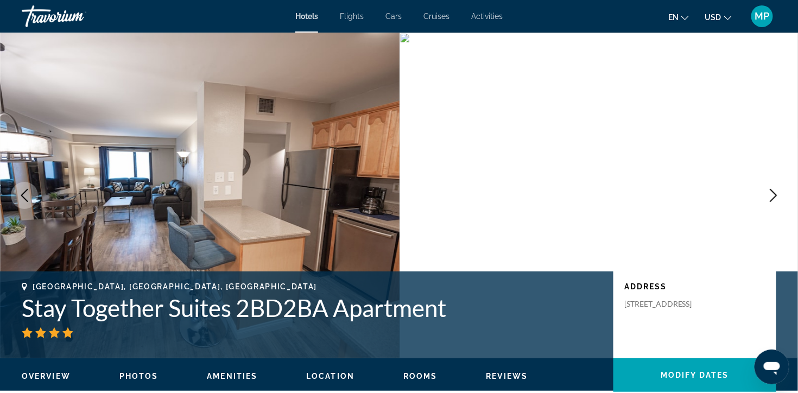
click at [762, 208] on button "Next image" at bounding box center [773, 195] width 27 height 27
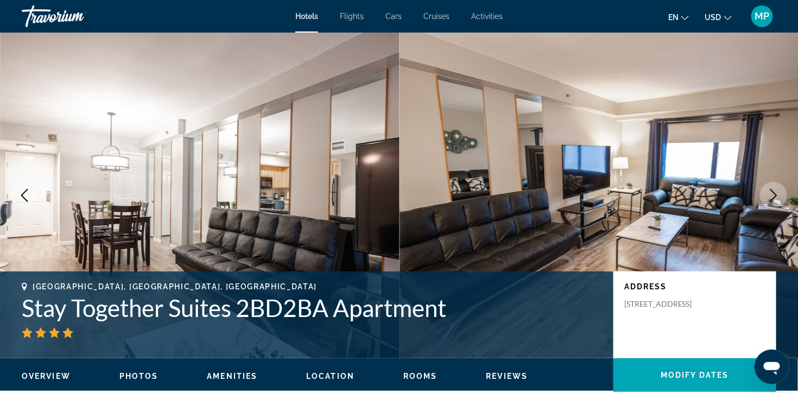
click at [762, 208] on button "Next image" at bounding box center [773, 195] width 27 height 27
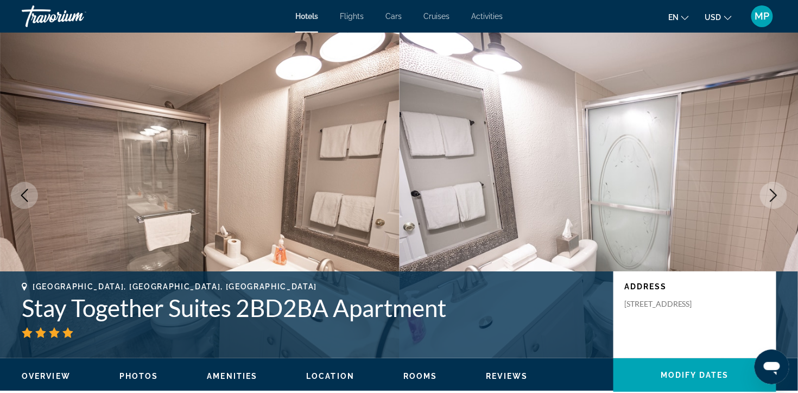
click at [762, 208] on button "Next image" at bounding box center [773, 195] width 27 height 27
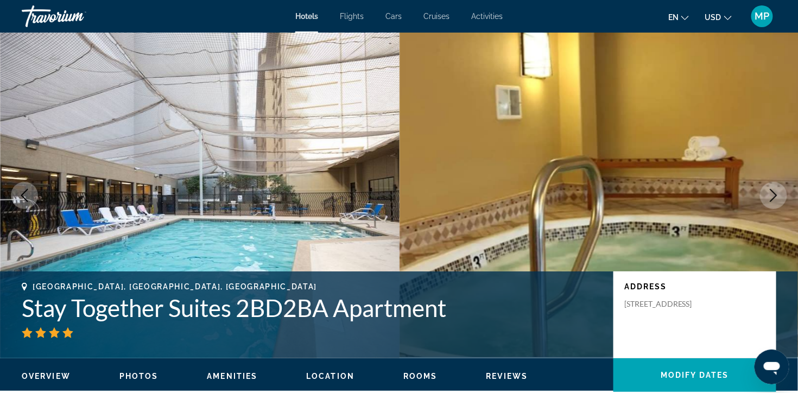
click at [762, 208] on button "Next image" at bounding box center [773, 195] width 27 height 27
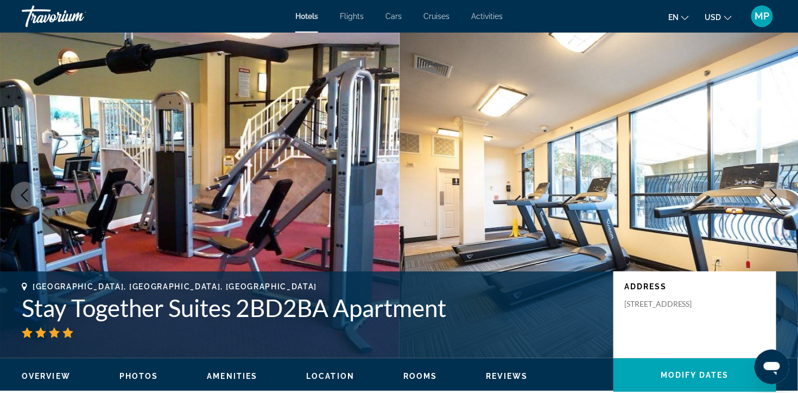
click at [762, 208] on button "Next image" at bounding box center [773, 195] width 27 height 27
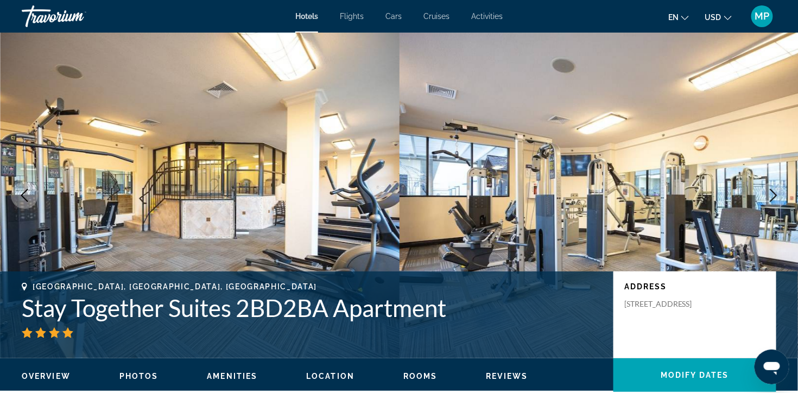
click at [762, 208] on button "Next image" at bounding box center [773, 195] width 27 height 27
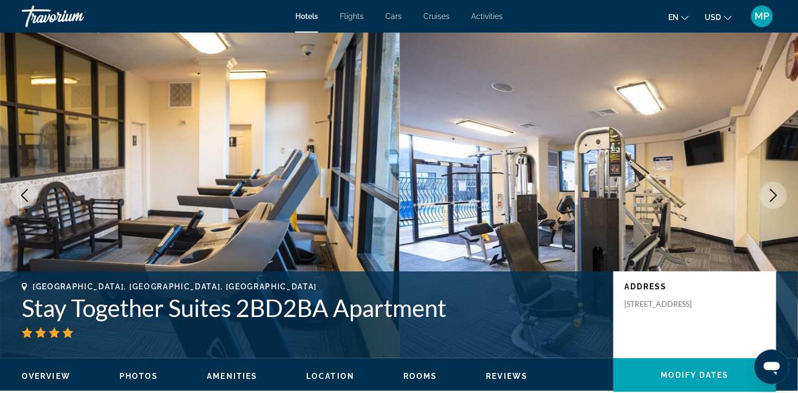
click at [762, 208] on button "Next image" at bounding box center [773, 195] width 27 height 27
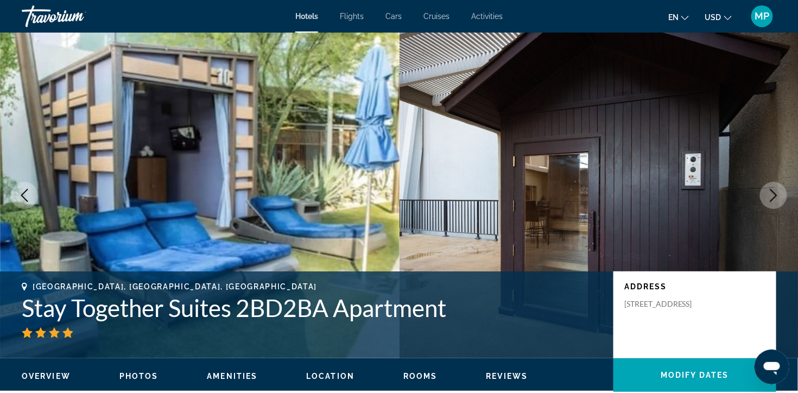
click at [762, 208] on button "Next image" at bounding box center [773, 195] width 27 height 27
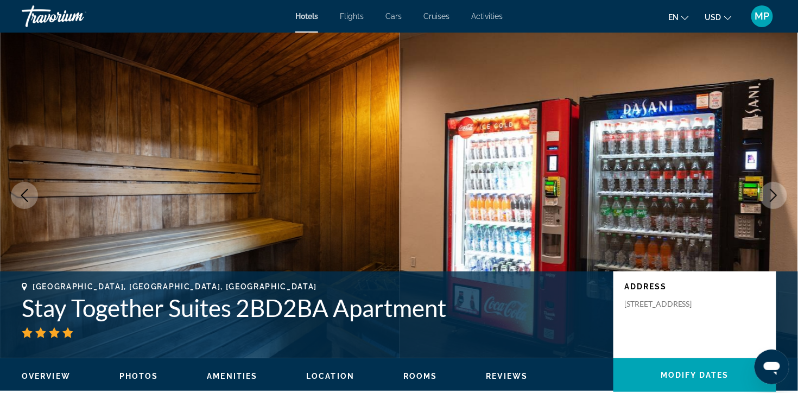
click at [762, 208] on button "Next image" at bounding box center [773, 195] width 27 height 27
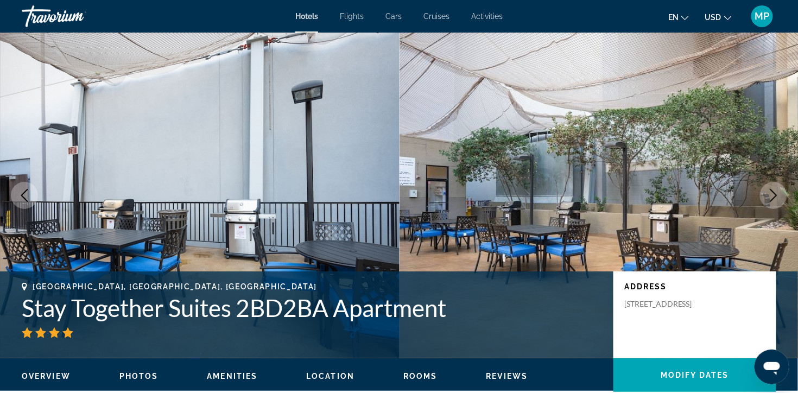
click at [762, 208] on button "Next image" at bounding box center [773, 195] width 27 height 27
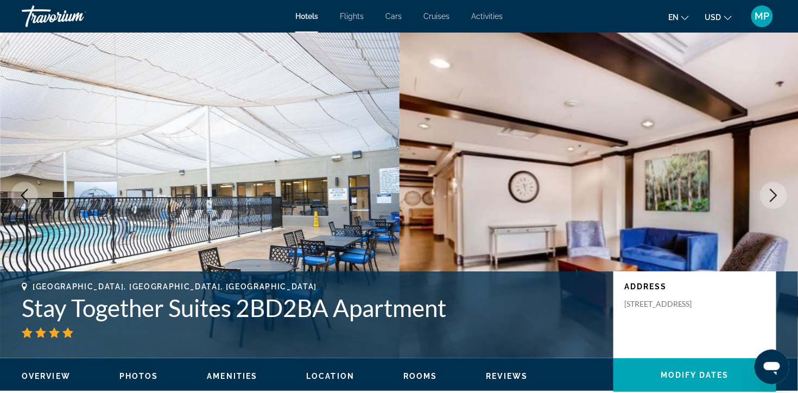
click at [762, 208] on button "Next image" at bounding box center [773, 195] width 27 height 27
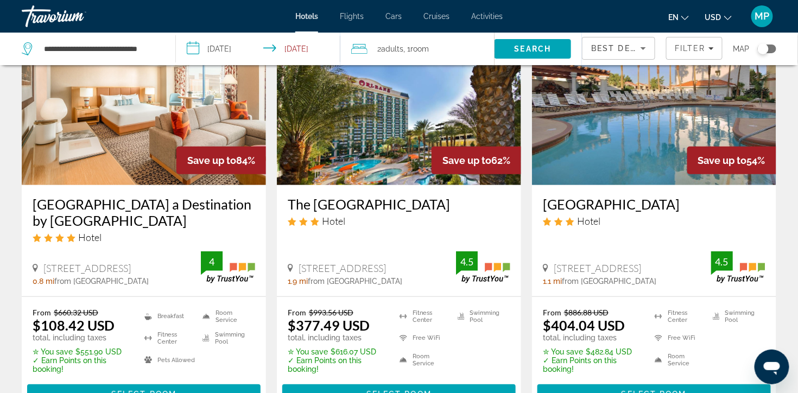
scroll to position [94, 0]
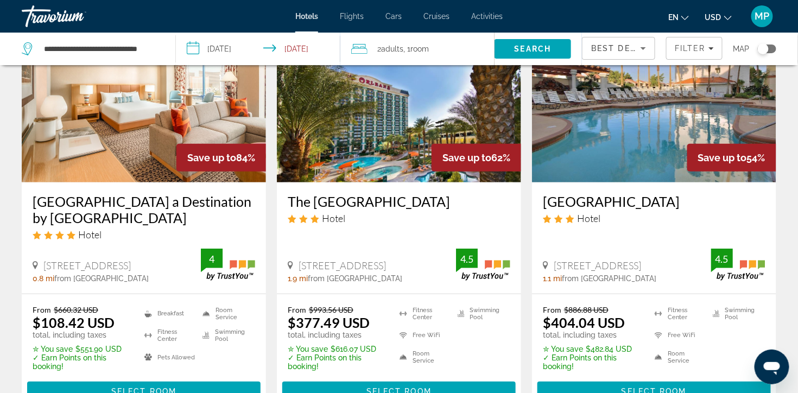
click at [185, 149] on img "Main content" at bounding box center [144, 96] width 244 height 174
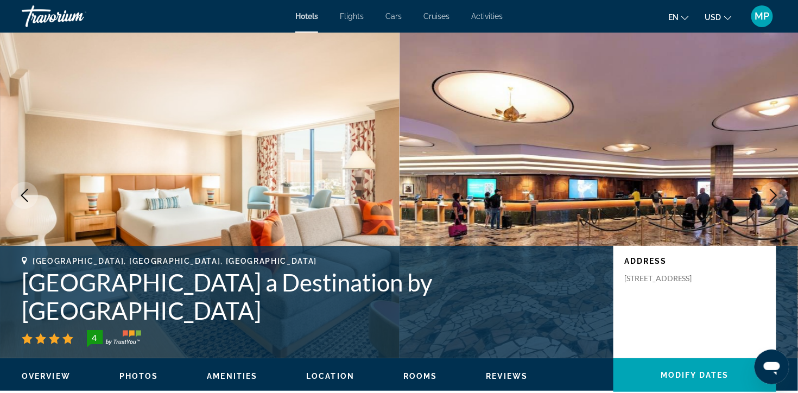
click at [770, 202] on icon "Next image" at bounding box center [773, 195] width 7 height 13
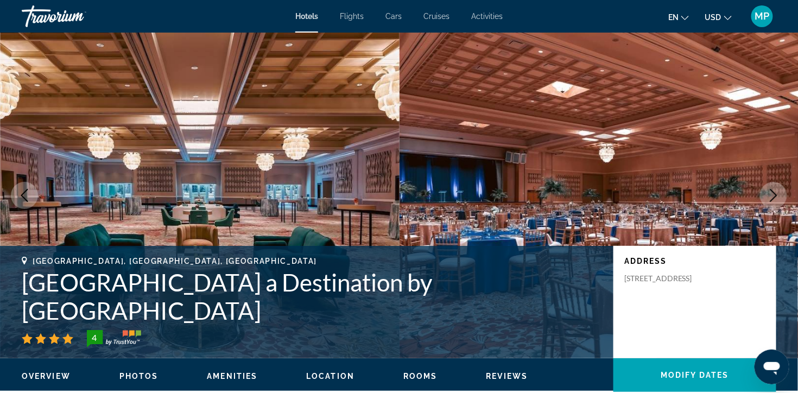
click at [779, 209] on button "Next image" at bounding box center [773, 195] width 27 height 27
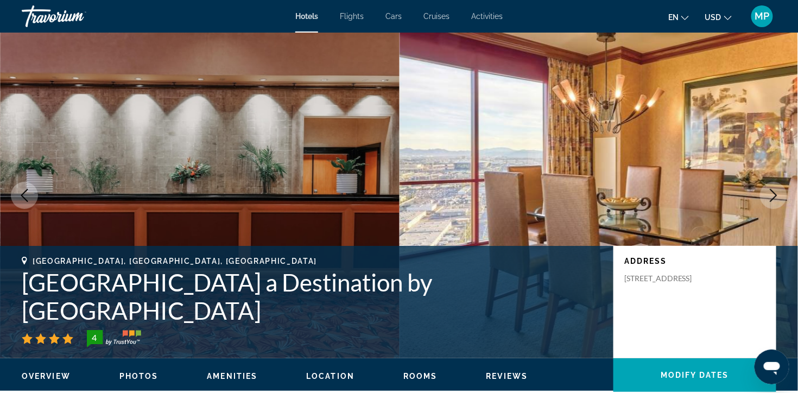
click at [780, 209] on button "Next image" at bounding box center [773, 195] width 27 height 27
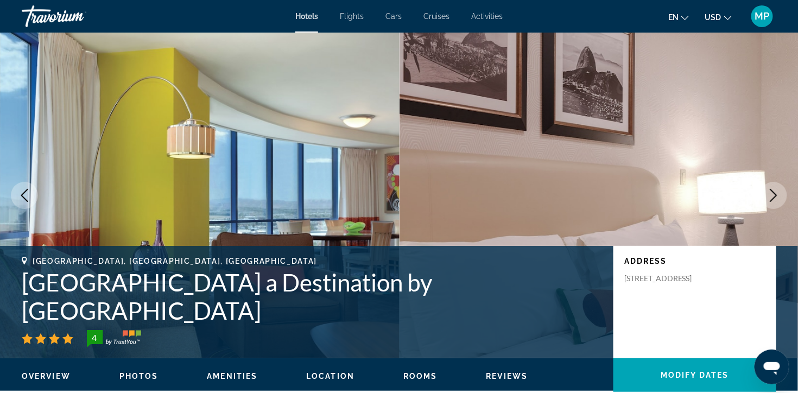
click at [780, 209] on button "Next image" at bounding box center [773, 195] width 27 height 27
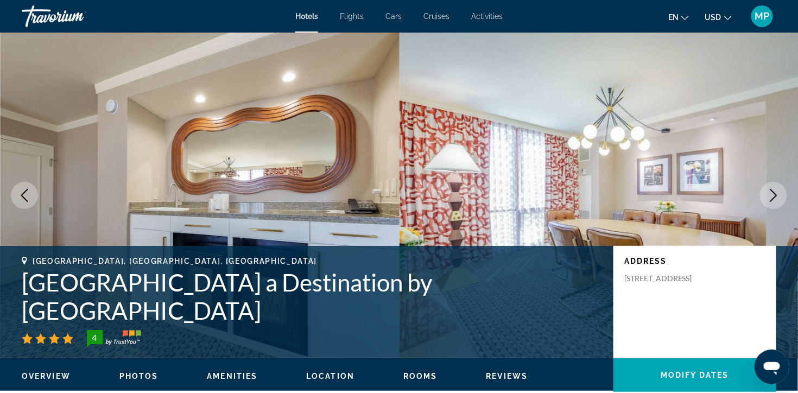
click at [780, 209] on button "Next image" at bounding box center [773, 195] width 27 height 27
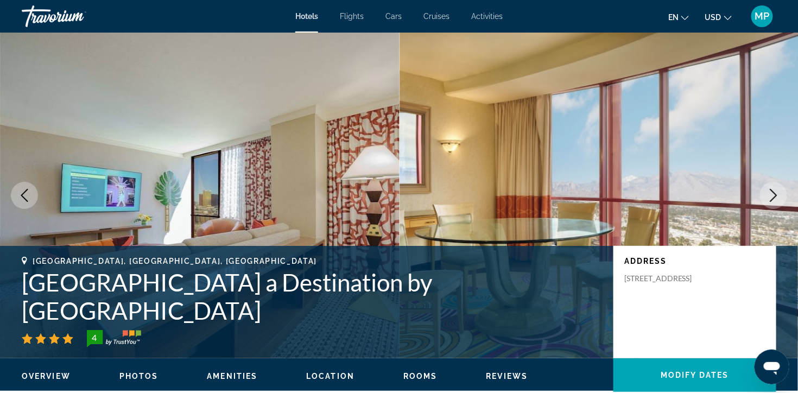
click at [780, 209] on button "Next image" at bounding box center [773, 195] width 27 height 27
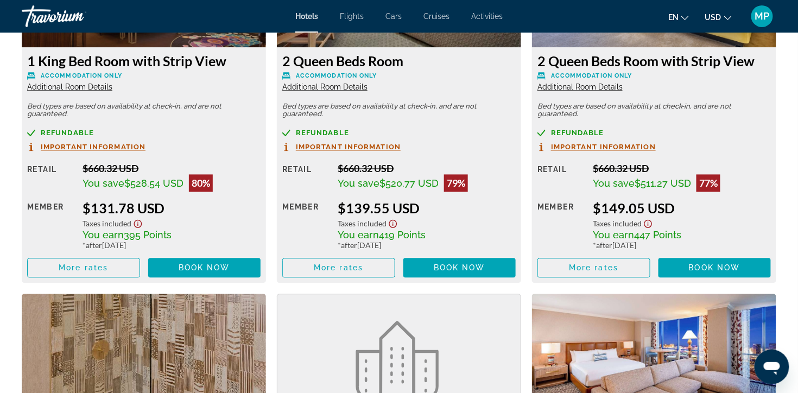
scroll to position [2017, 0]
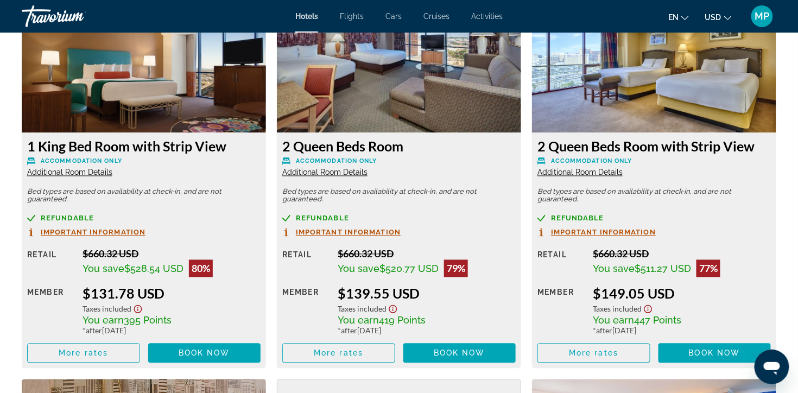
scroll to position [1933, 0]
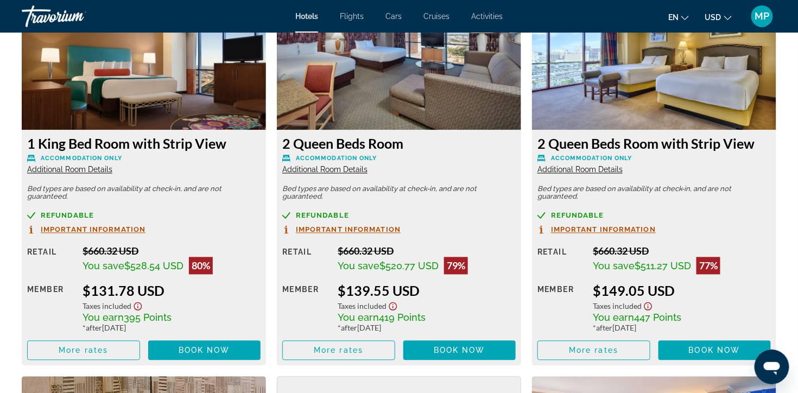
click at [360, 174] on span "Additional Room Details" at bounding box center [324, 169] width 85 height 9
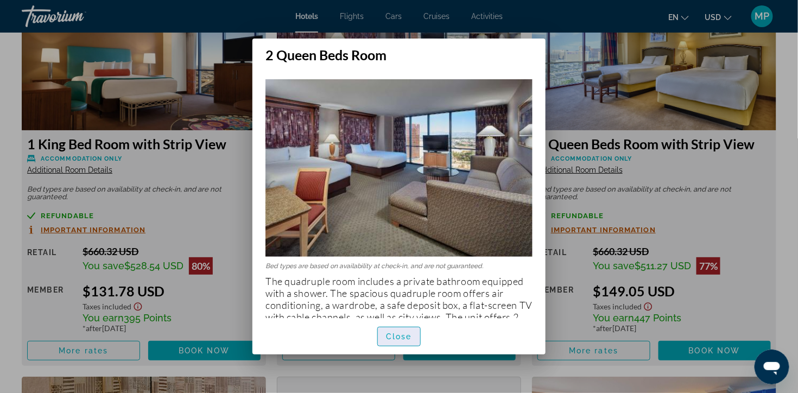
click at [401, 335] on span "Close" at bounding box center [399, 336] width 26 height 9
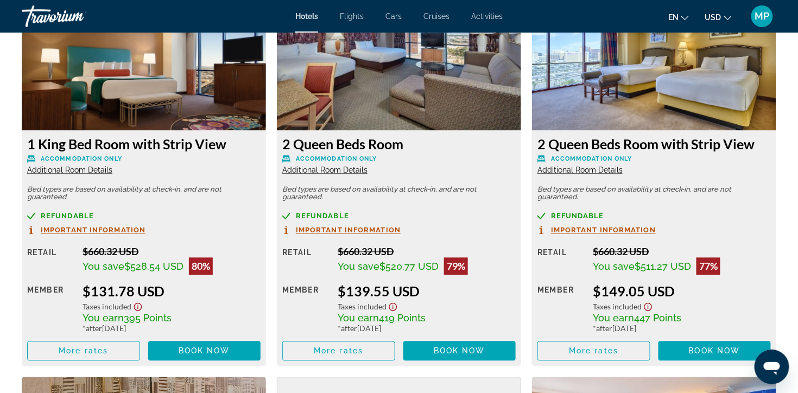
click at [591, 175] on span "Additional Room Details" at bounding box center [579, 170] width 85 height 9
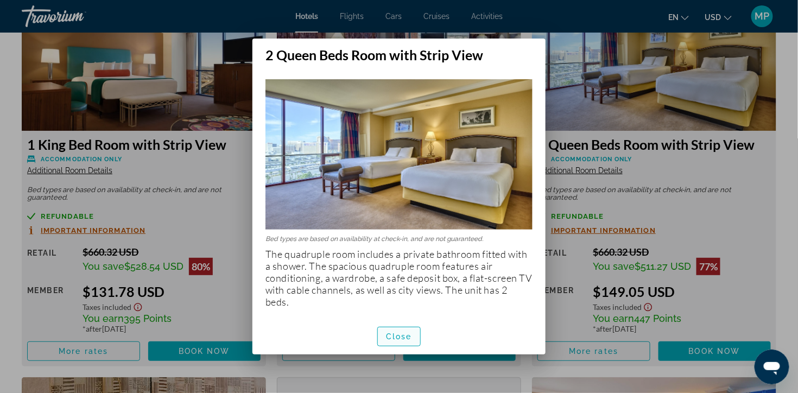
click at [410, 335] on span "Close" at bounding box center [399, 336] width 26 height 9
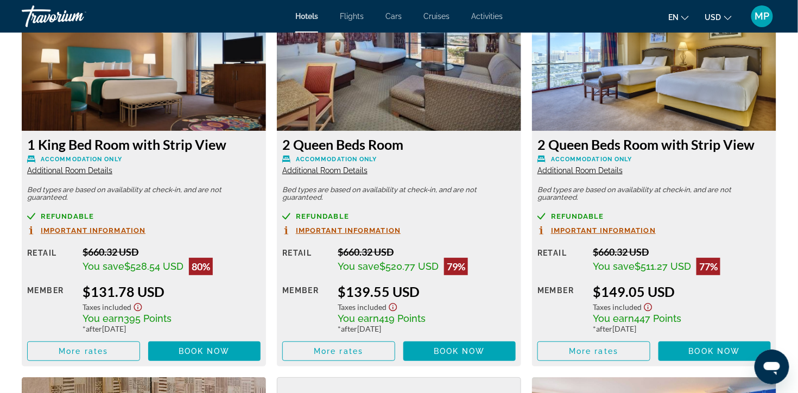
scroll to position [1932, 0]
click at [355, 175] on span "Additional Room Details" at bounding box center [324, 171] width 85 height 9
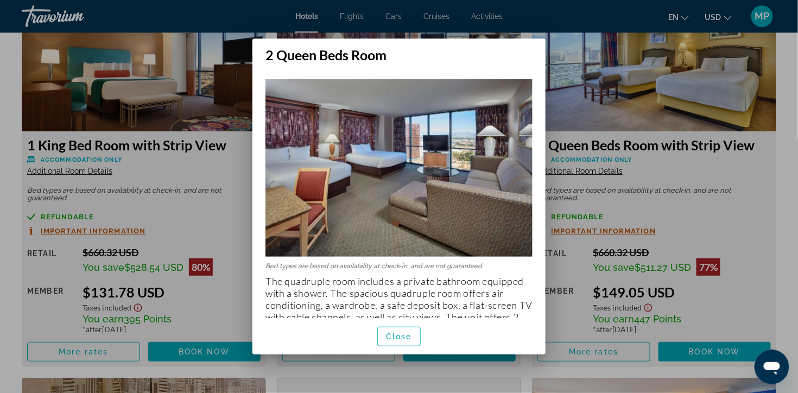
scroll to position [0, 0]
click at [392, 339] on span "Close" at bounding box center [399, 336] width 26 height 9
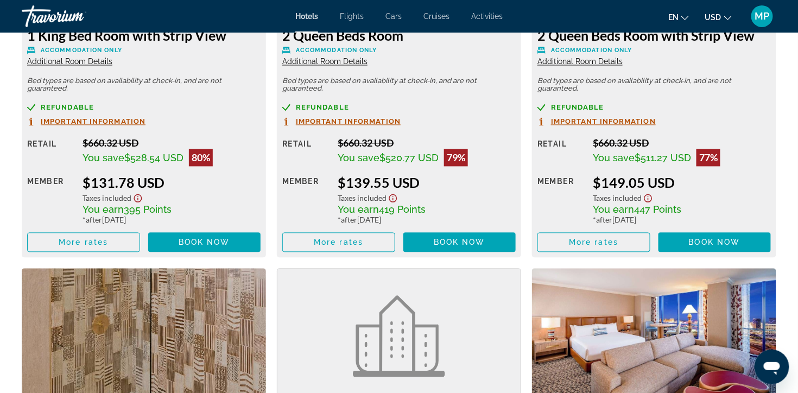
scroll to position [2154, 0]
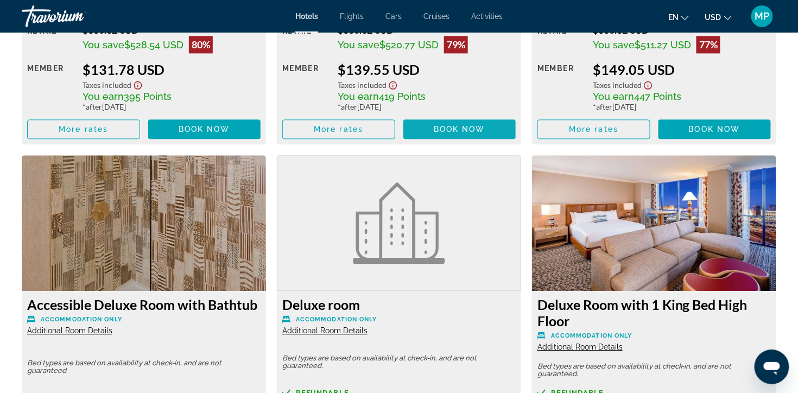
click at [478, 133] on span "Book now" at bounding box center [460, 129] width 52 height 9
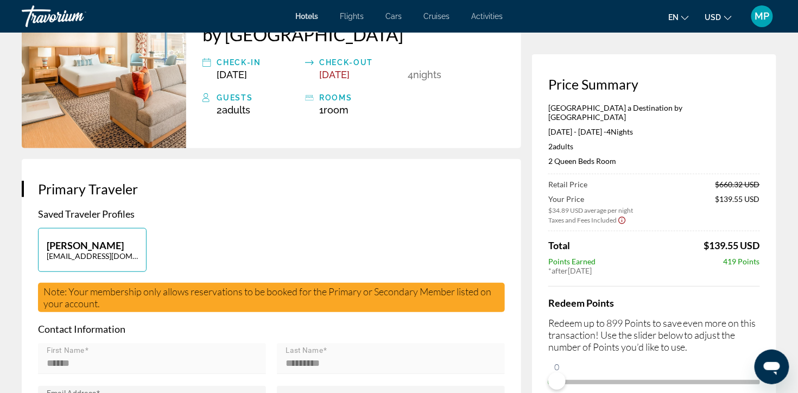
scroll to position [17, 0]
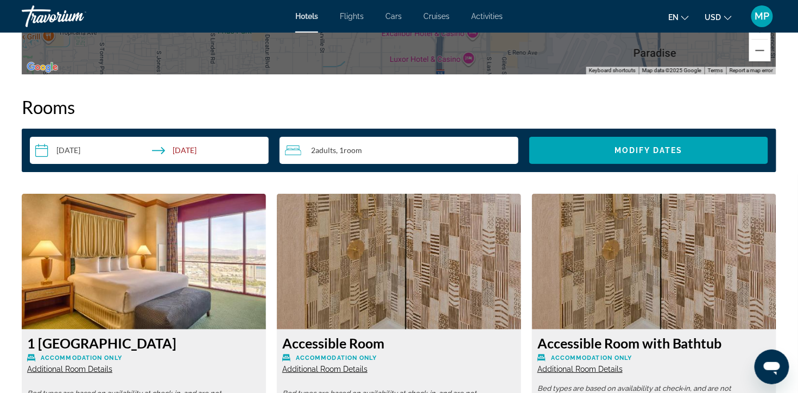
scroll to position [1395, 0]
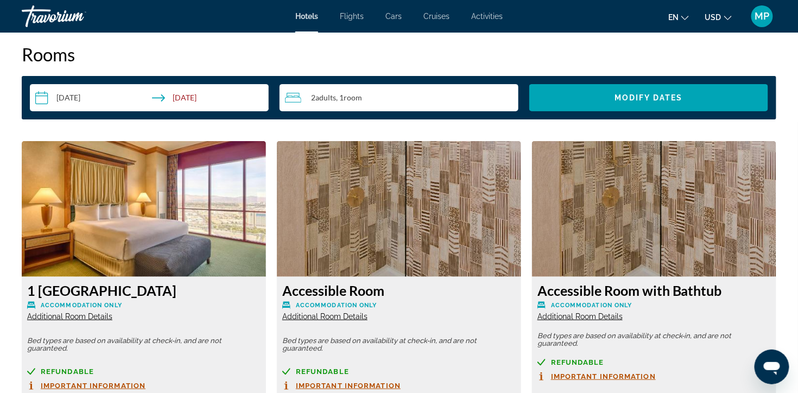
click at [322, 102] on span "Adults" at bounding box center [325, 97] width 21 height 9
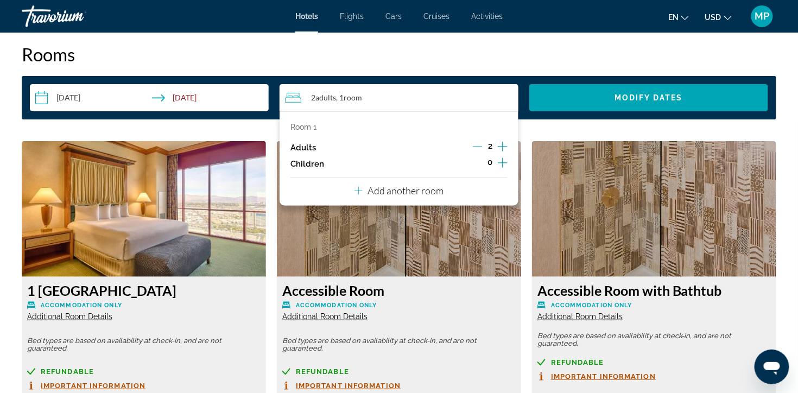
click at [498, 153] on icon "Increment adults" at bounding box center [503, 146] width 10 height 13
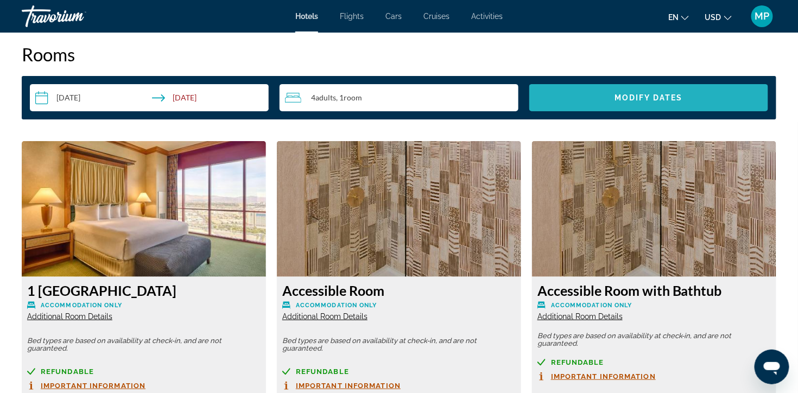
click at [675, 102] on span "Modify Dates" at bounding box center [648, 97] width 68 height 9
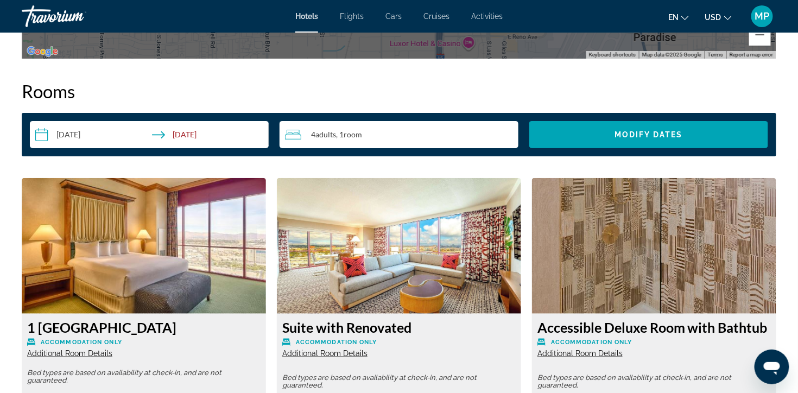
scroll to position [916, 0]
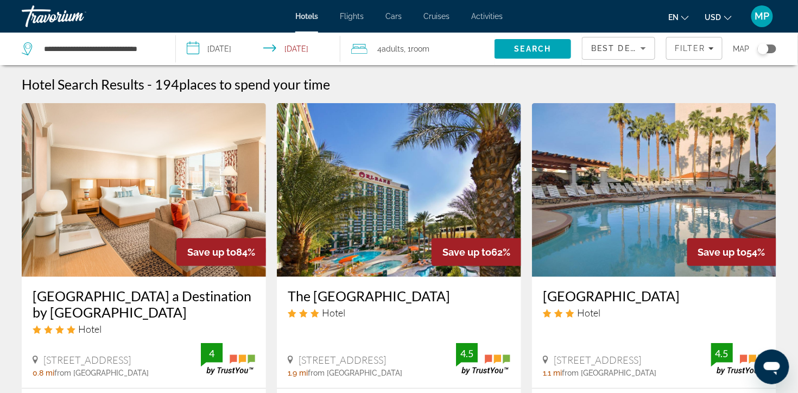
click at [401, 50] on span "Adults" at bounding box center [392, 48] width 22 height 9
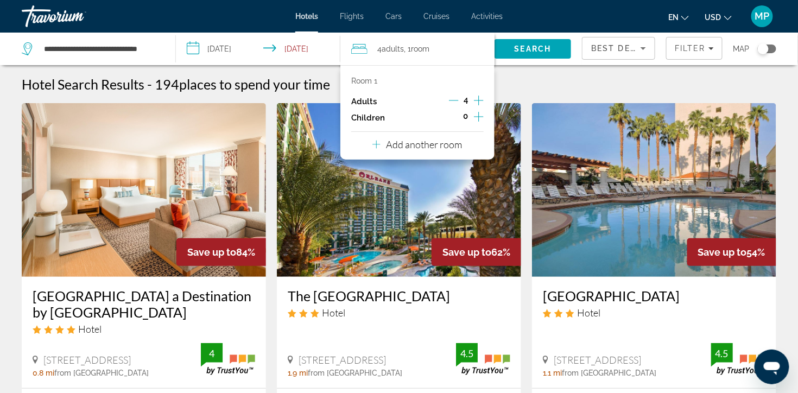
click at [449, 104] on icon "Decrement adults" at bounding box center [454, 100] width 10 height 10
click at [531, 44] on span "Search" at bounding box center [532, 49] width 77 height 26
